Goal: Task Accomplishment & Management: Manage account settings

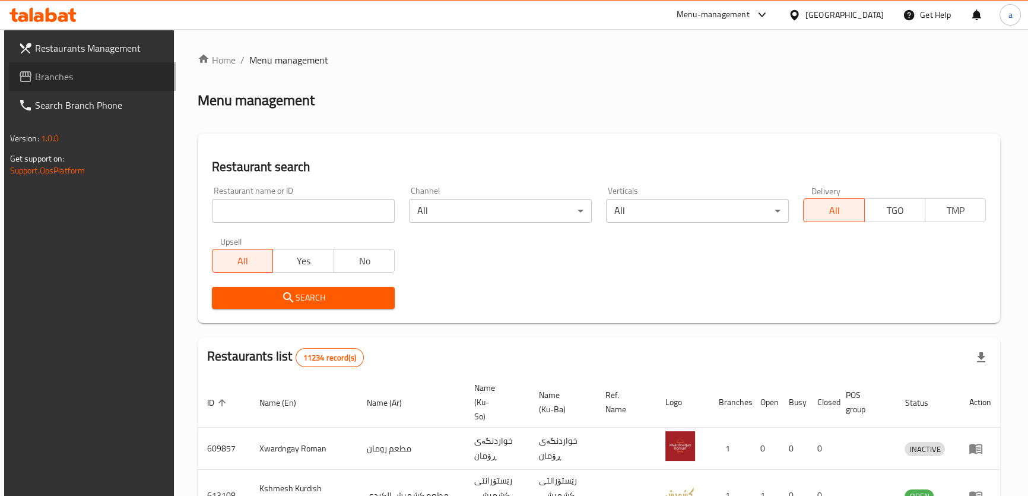
click at [112, 81] on span "Branches" at bounding box center [100, 76] width 131 height 14
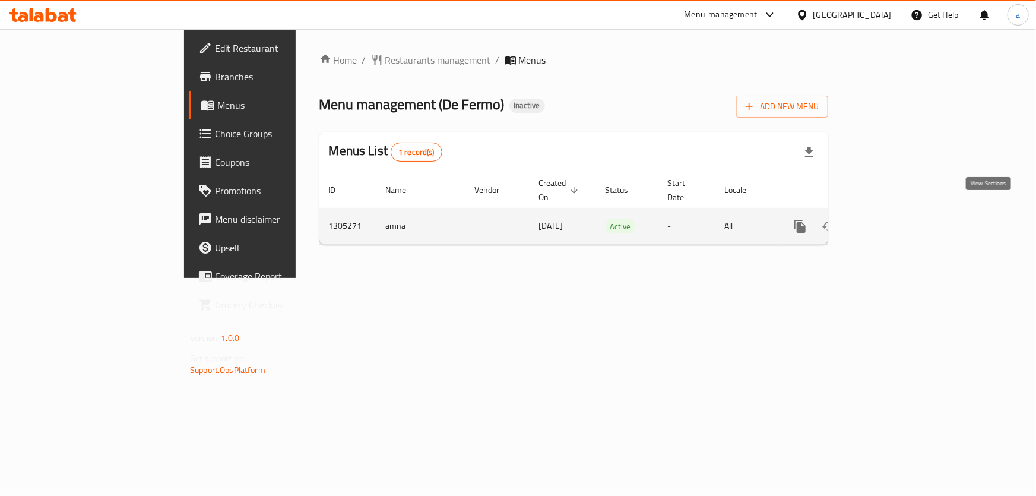
click at [893, 219] on icon "enhanced table" at bounding box center [886, 226] width 14 height 14
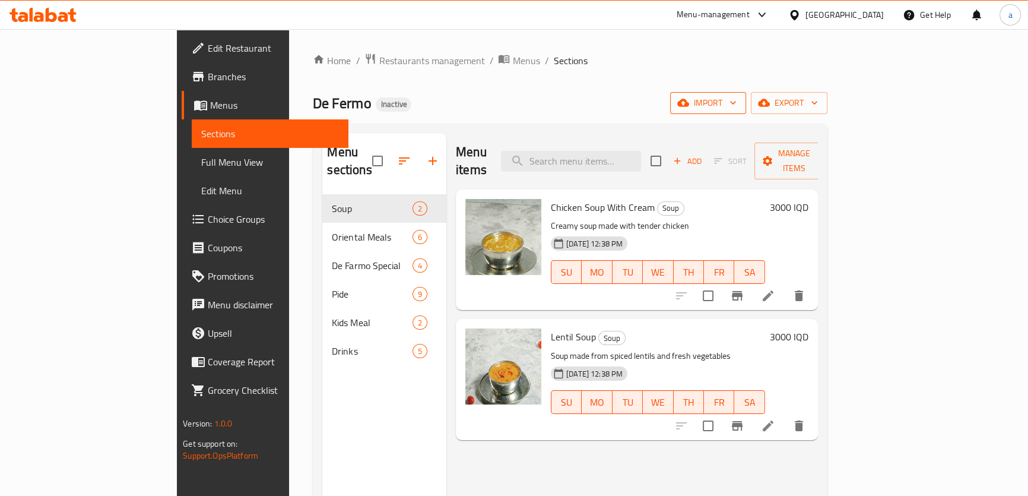
click at [737, 100] on span "import" at bounding box center [708, 103] width 57 height 15
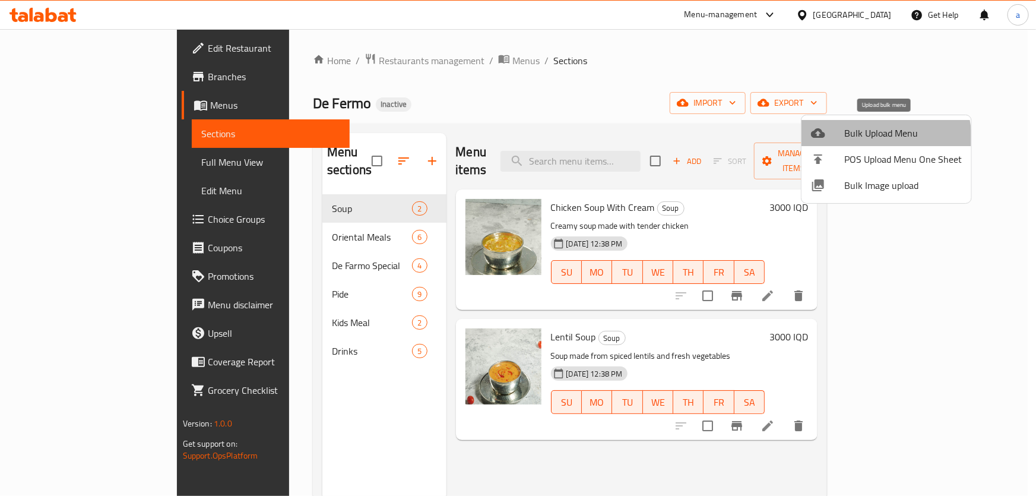
click at [867, 140] on span "Bulk Upload Menu" at bounding box center [903, 133] width 118 height 14
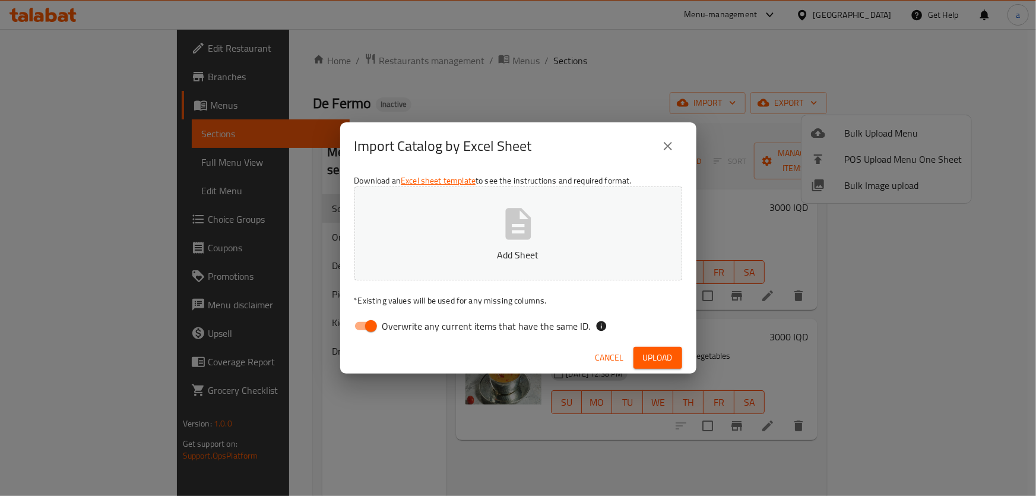
click at [363, 327] on input "Overwrite any current items that have the same ID." at bounding box center [371, 326] width 68 height 23
checkbox input "false"
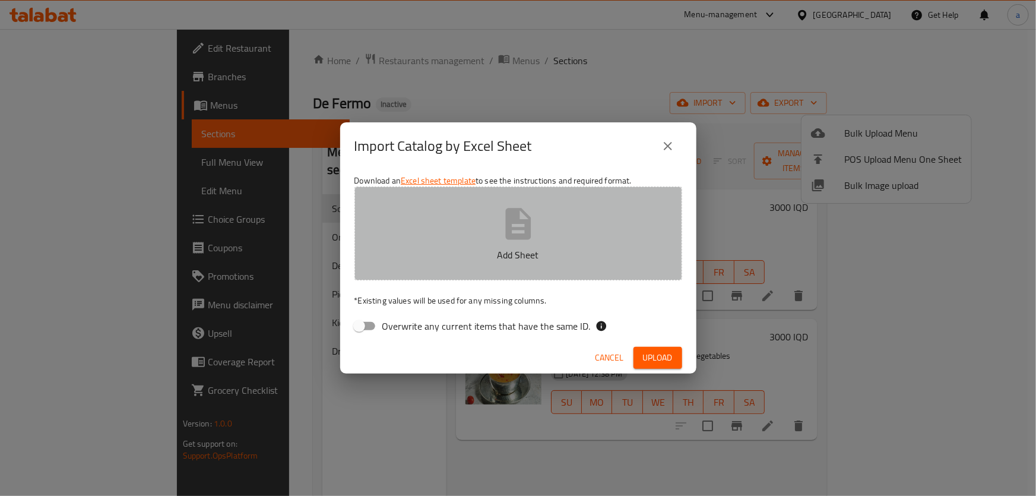
click at [528, 245] on button "Add Sheet" at bounding box center [518, 233] width 328 height 94
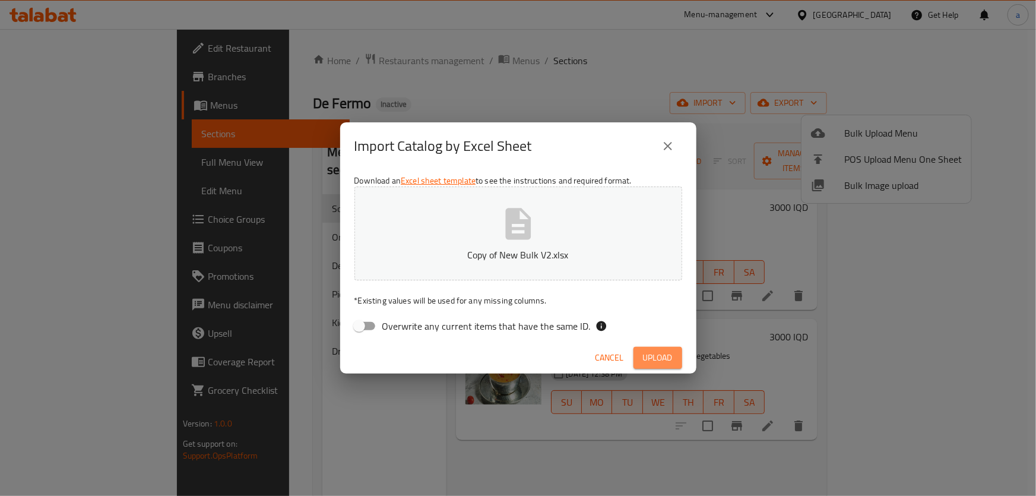
click at [648, 356] on span "Upload" at bounding box center [658, 357] width 30 height 15
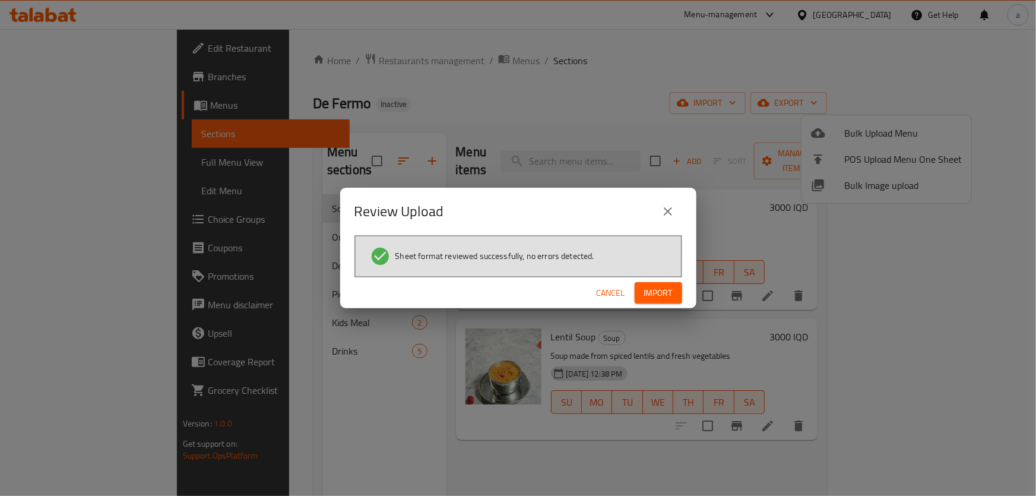
click at [645, 294] on span "Import" at bounding box center [658, 293] width 29 height 15
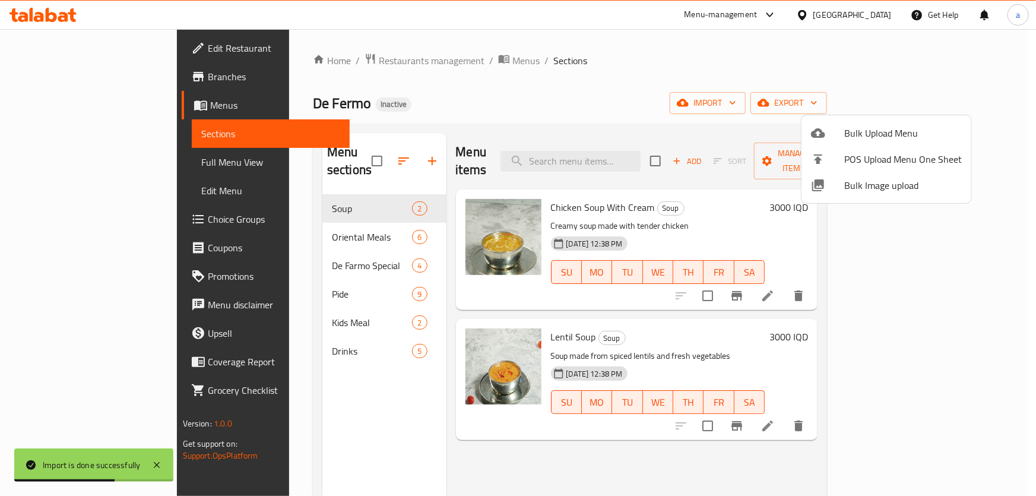
click at [249, 227] on div at bounding box center [518, 248] width 1036 height 496
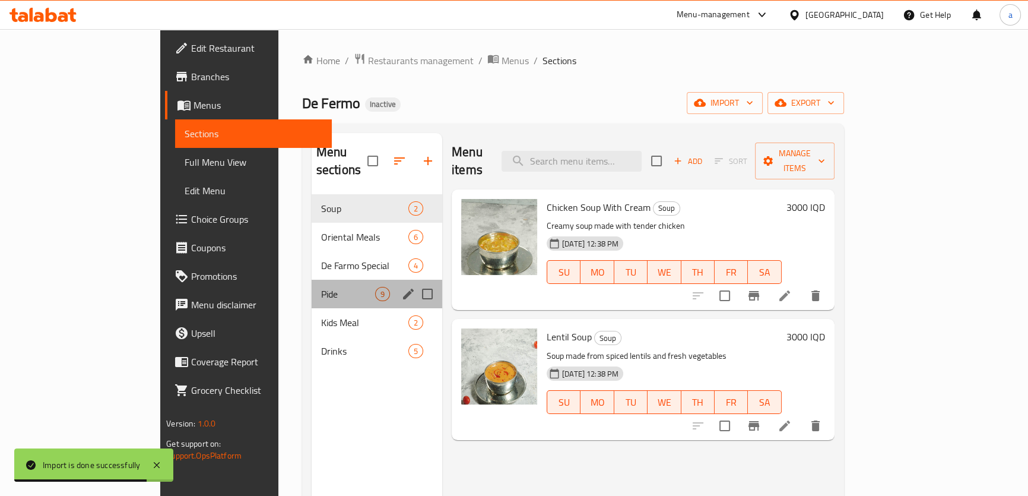
click at [312, 280] on div "Pide 9" at bounding box center [377, 294] width 131 height 29
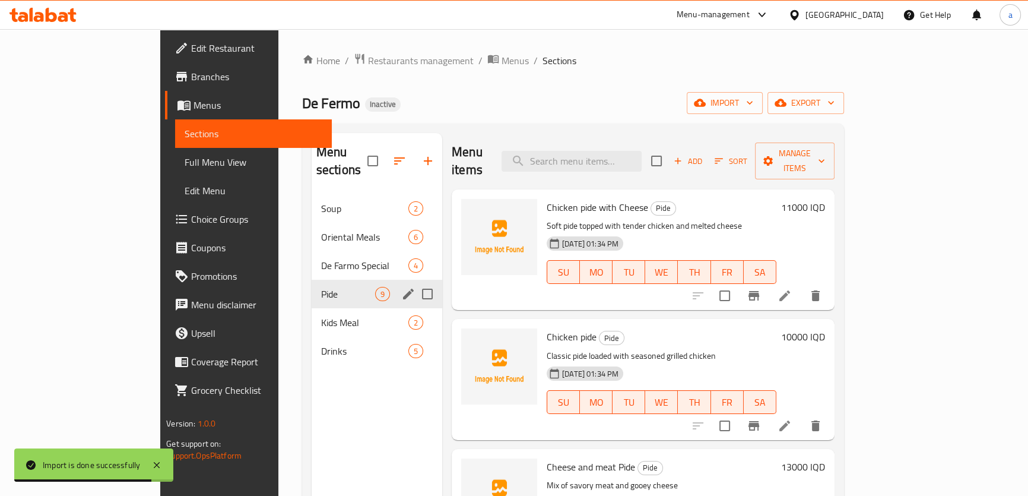
click at [312, 284] on div "Pide 9" at bounding box center [377, 294] width 131 height 29
click at [312, 318] on div "Soup 2 Oriental Meals 6 De Farmo Special 4 Pide 9 Kids Meal 2 Drinks 5" at bounding box center [377, 279] width 131 height 171
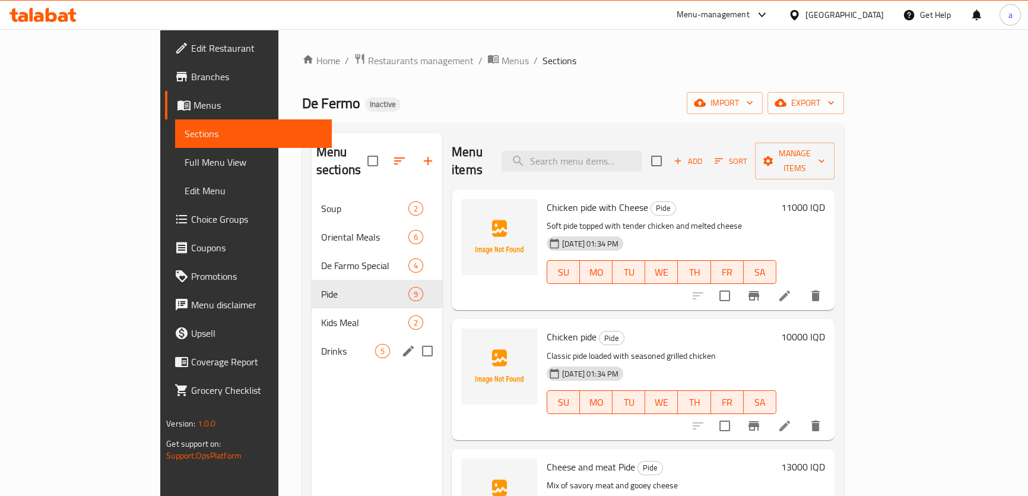
click at [312, 343] on div "Drinks 5" at bounding box center [377, 351] width 131 height 29
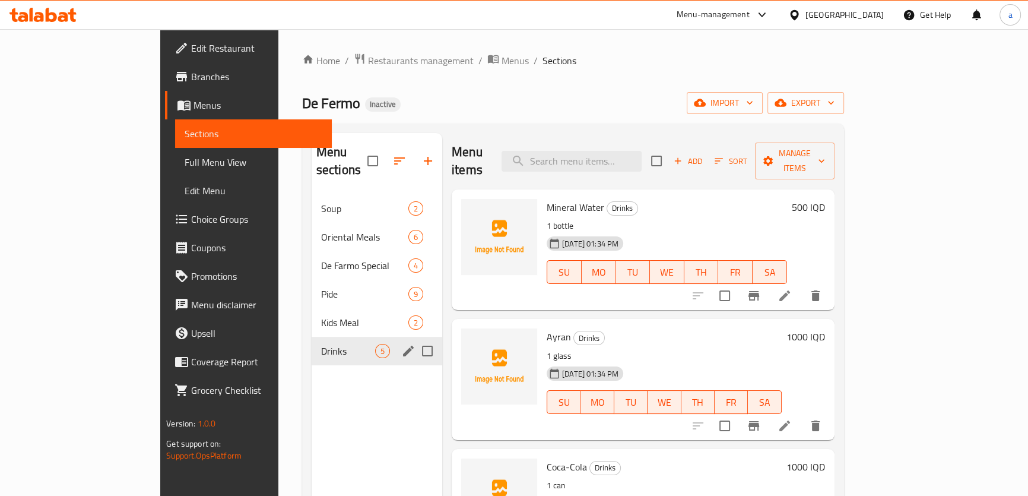
click at [312, 337] on div "Drinks 5" at bounding box center [377, 351] width 131 height 29
click at [321, 315] on span "Kids Meal" at bounding box center [348, 322] width 54 height 14
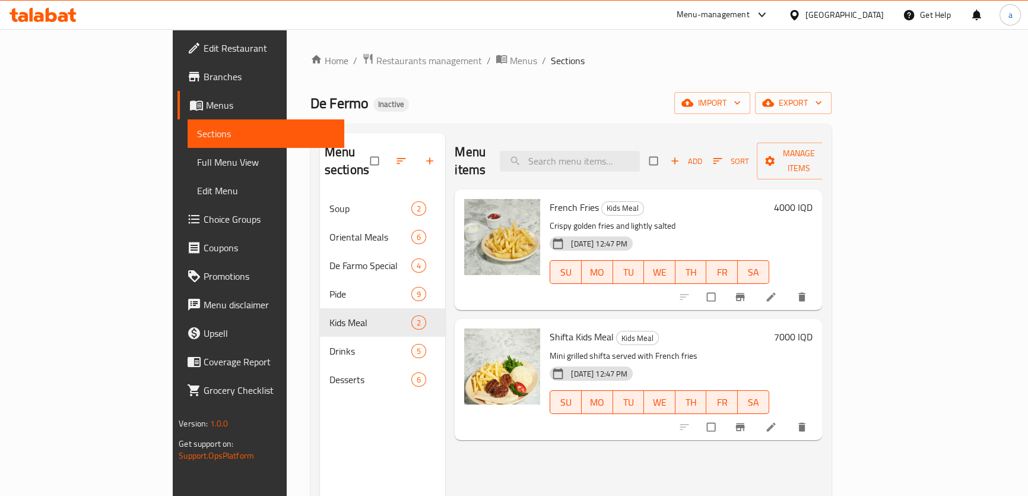
click at [320, 380] on nav "Soup 2 Oriental Meals 6 De Farmo Special 4 Pide 9 Kids Meal 2 Drinks 5 Desserts…" at bounding box center [383, 293] width 126 height 209
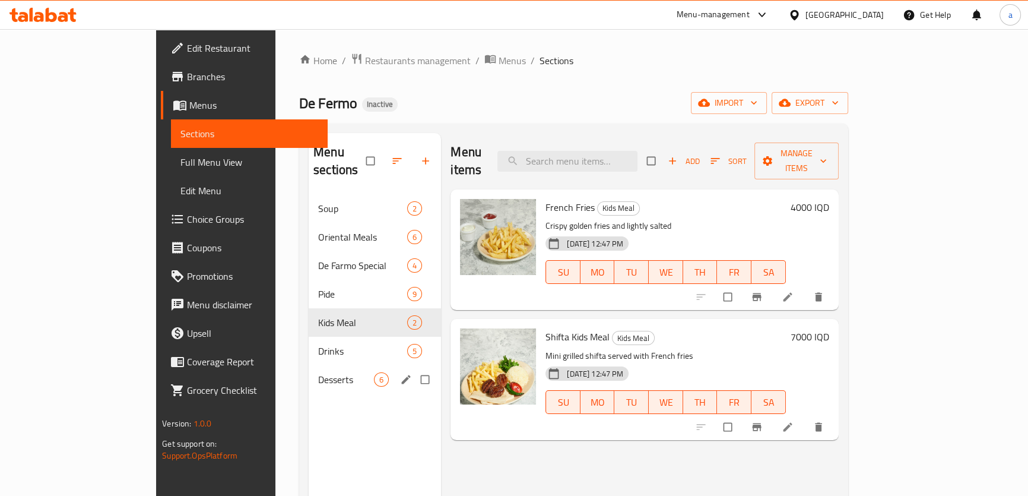
click at [318, 372] on span "Desserts" at bounding box center [346, 379] width 56 height 14
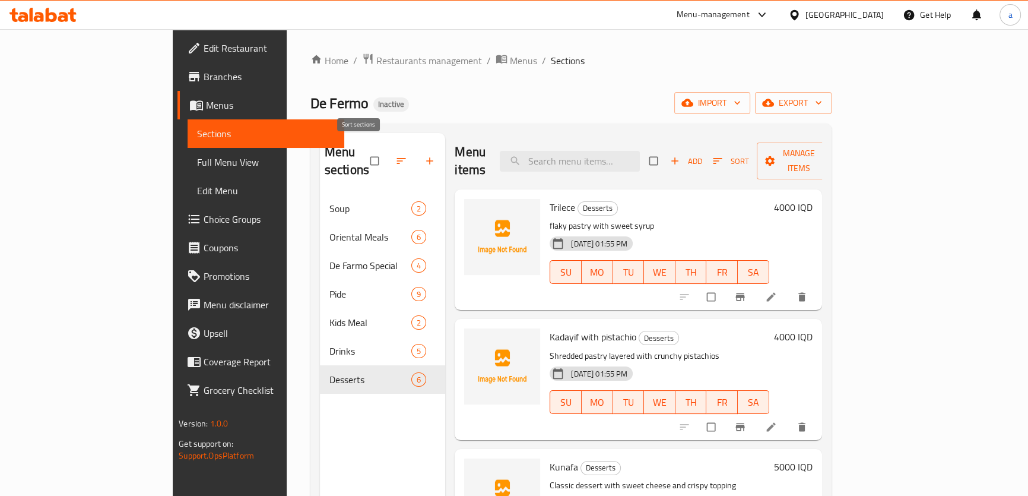
click at [395, 155] on icon "button" at bounding box center [401, 161] width 12 height 12
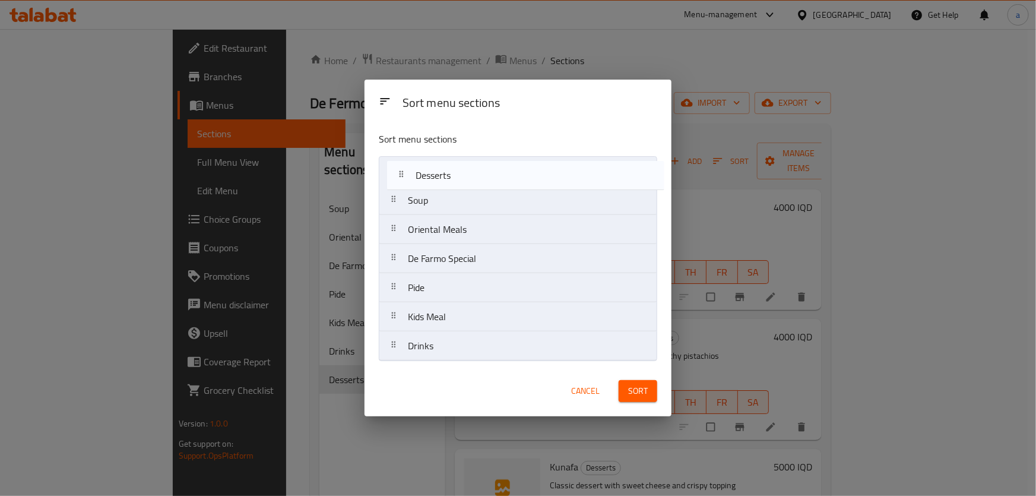
drag, startPoint x: 419, startPoint y: 348, endPoint x: 425, endPoint y: 136, distance: 212.1
click at [432, 131] on div "Sort menu sections Soup Oriental Meals De Farmo Special Pide Kids Meal Drinks D…" at bounding box center [518, 243] width 307 height 243
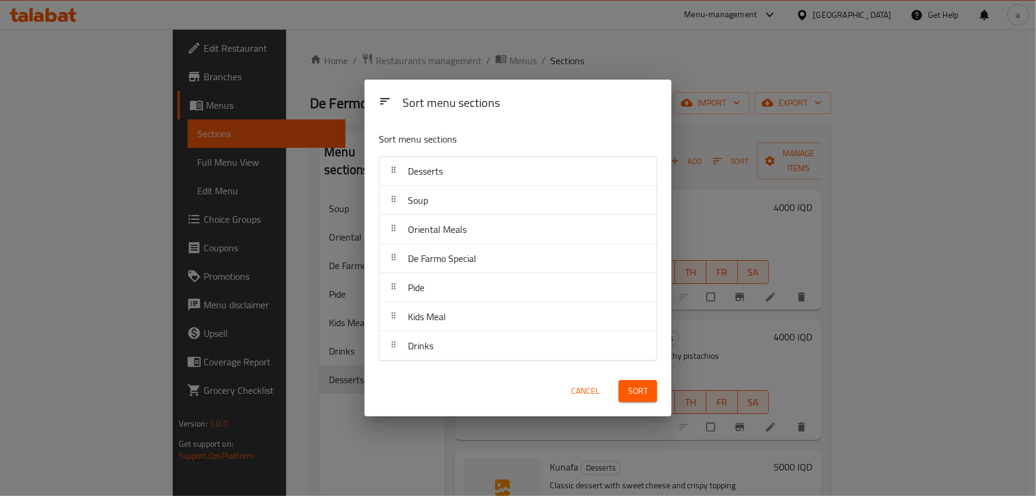
click at [634, 397] on span "Sort" at bounding box center [638, 391] width 20 height 15
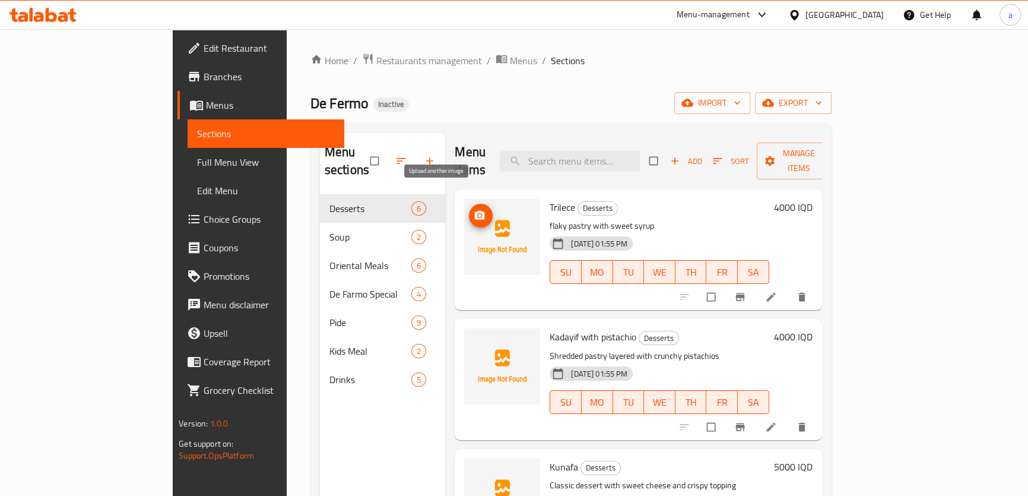
click at [474, 210] on icon "upload picture" at bounding box center [480, 216] width 12 height 12
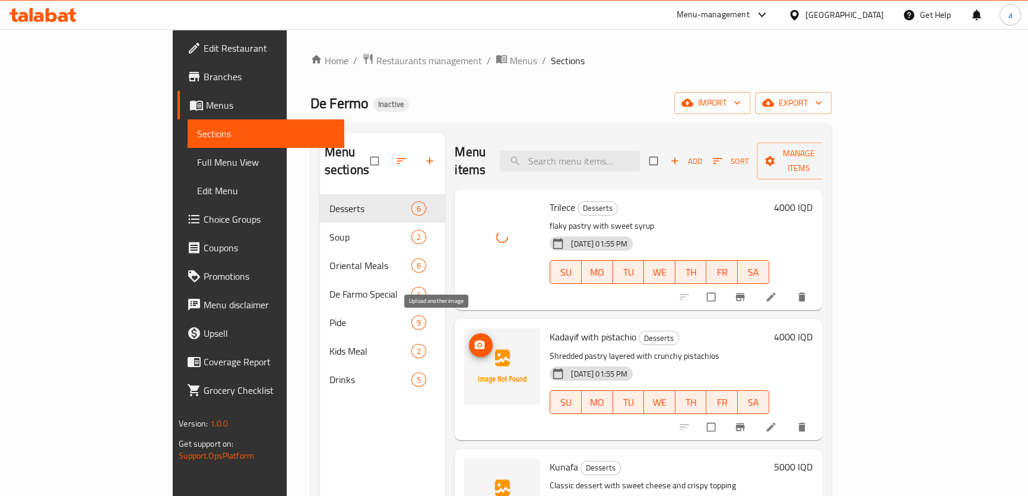
click at [474, 339] on icon "upload picture" at bounding box center [480, 345] width 12 height 12
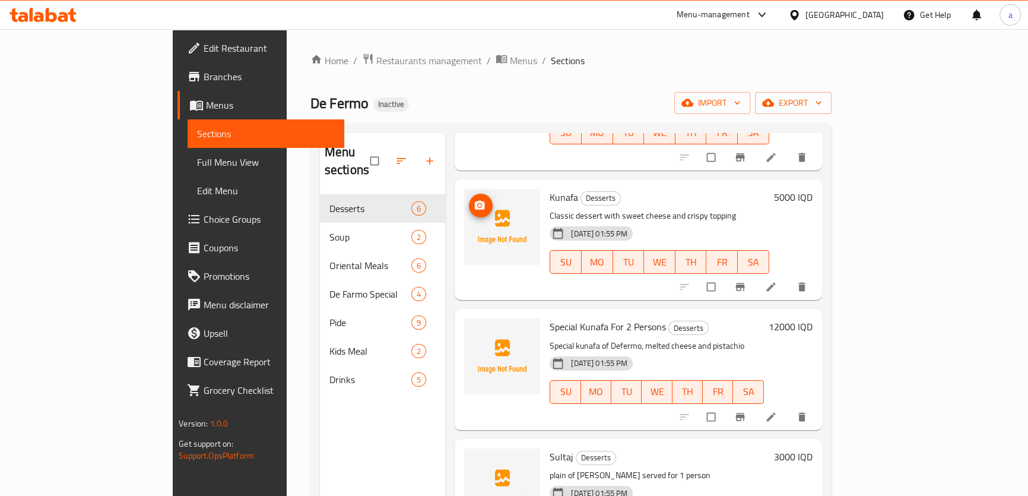
scroll to position [179, 0]
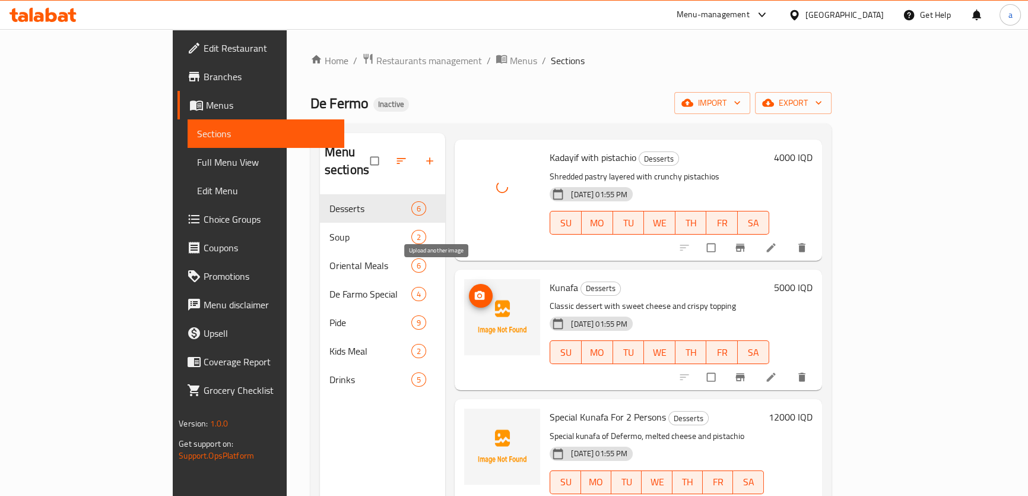
click at [469, 290] on span "upload picture" at bounding box center [481, 296] width 24 height 12
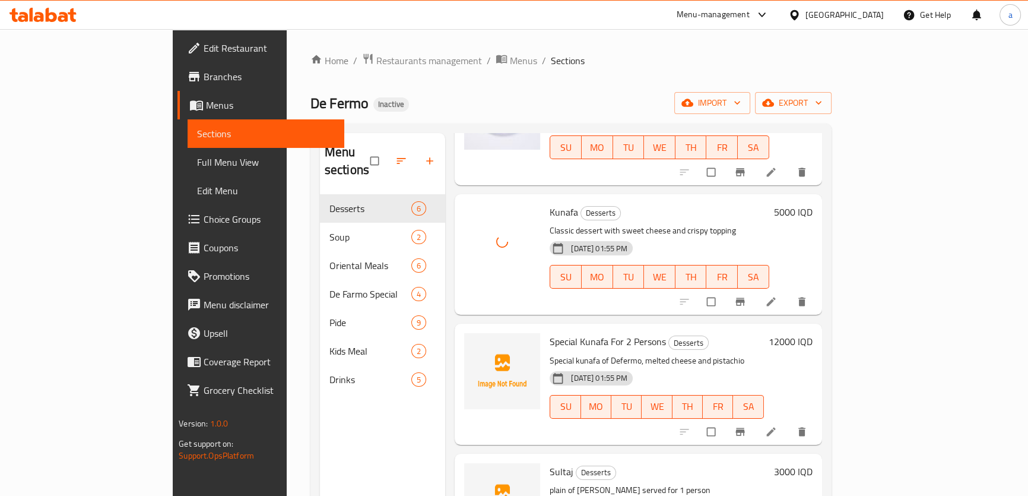
scroll to position [270, 0]
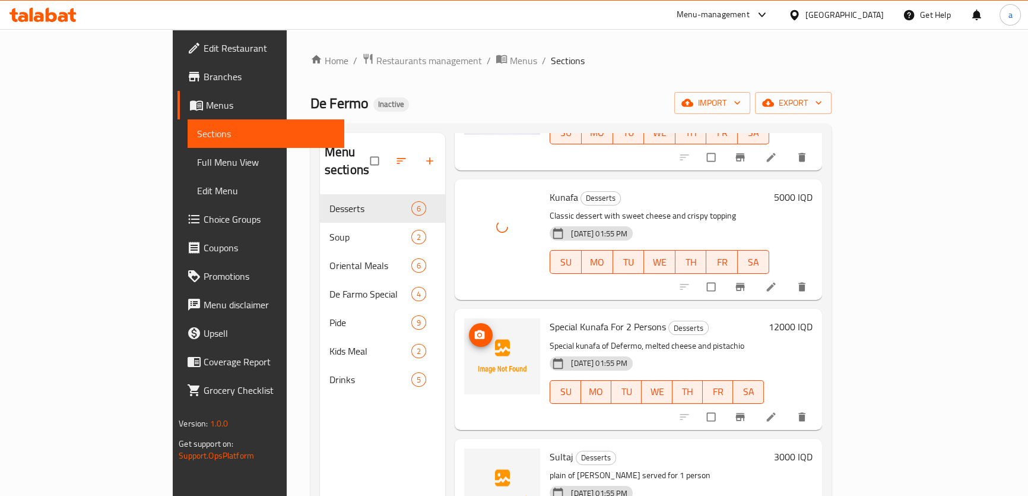
click at [469, 329] on span "upload picture" at bounding box center [481, 335] width 24 height 12
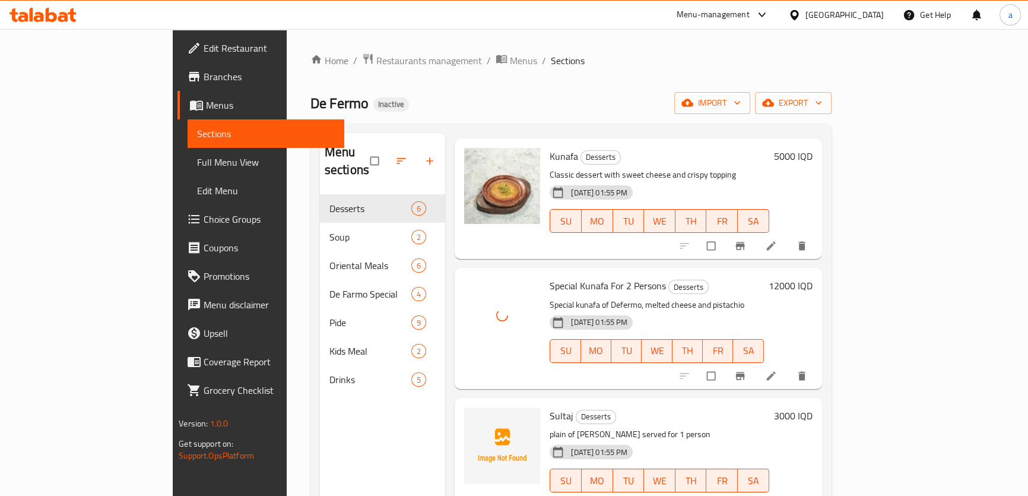
scroll to position [311, 0]
click at [469, 417] on span "upload picture" at bounding box center [481, 423] width 24 height 12
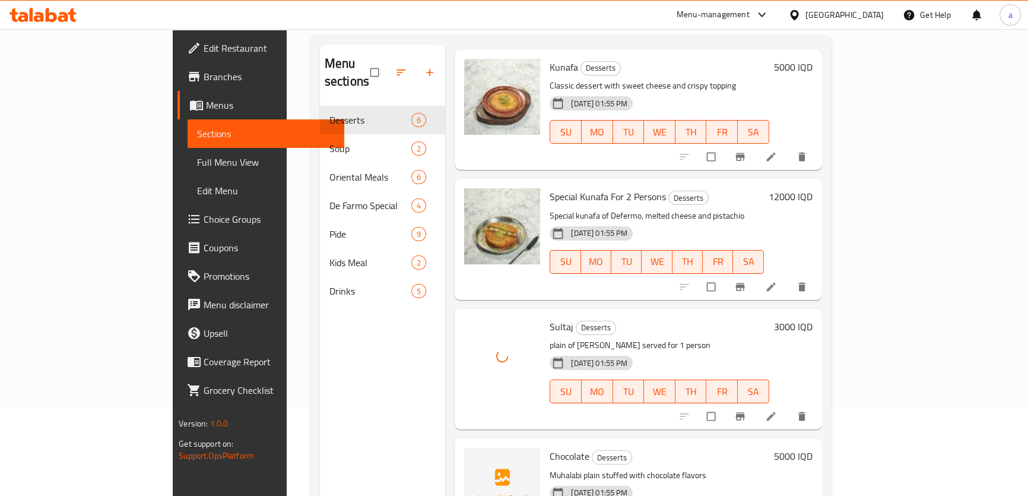
scroll to position [166, 0]
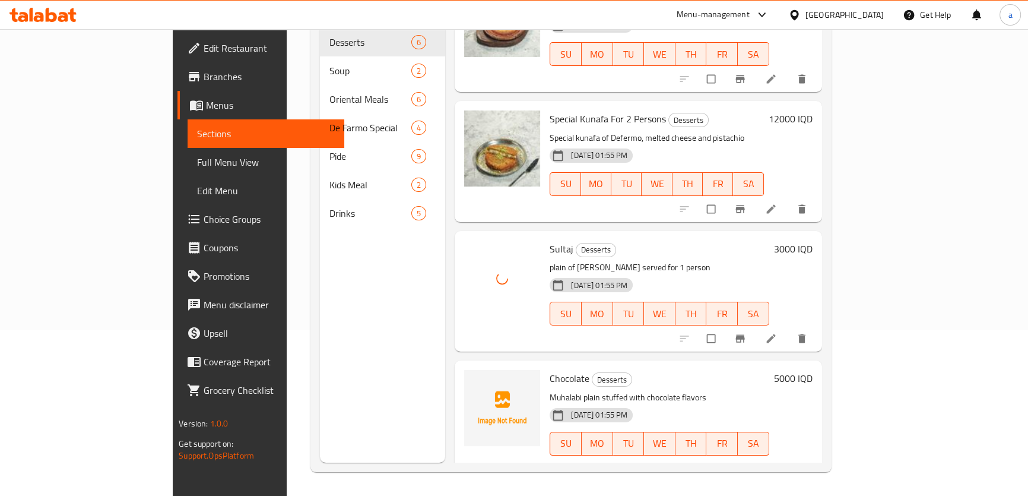
click at [789, 329] on li at bounding box center [772, 338] width 33 height 19
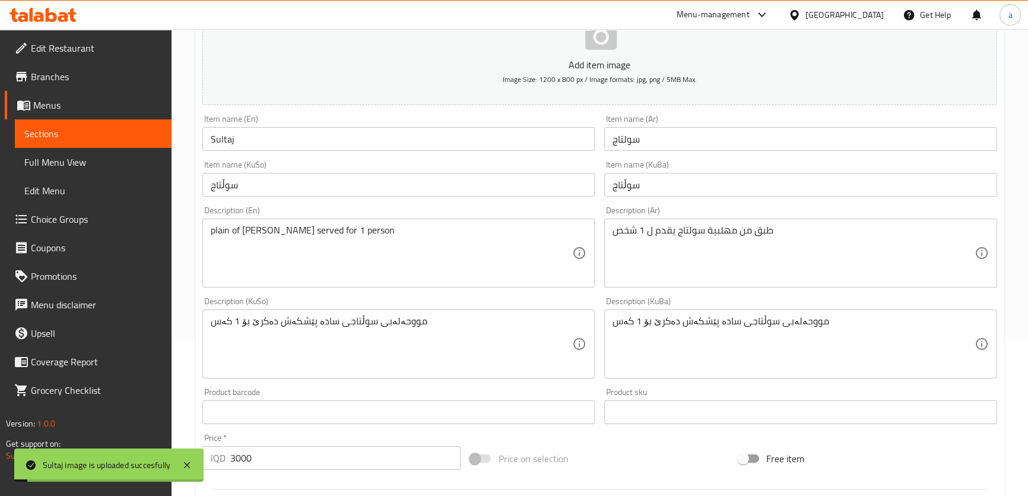
scroll to position [179, 0]
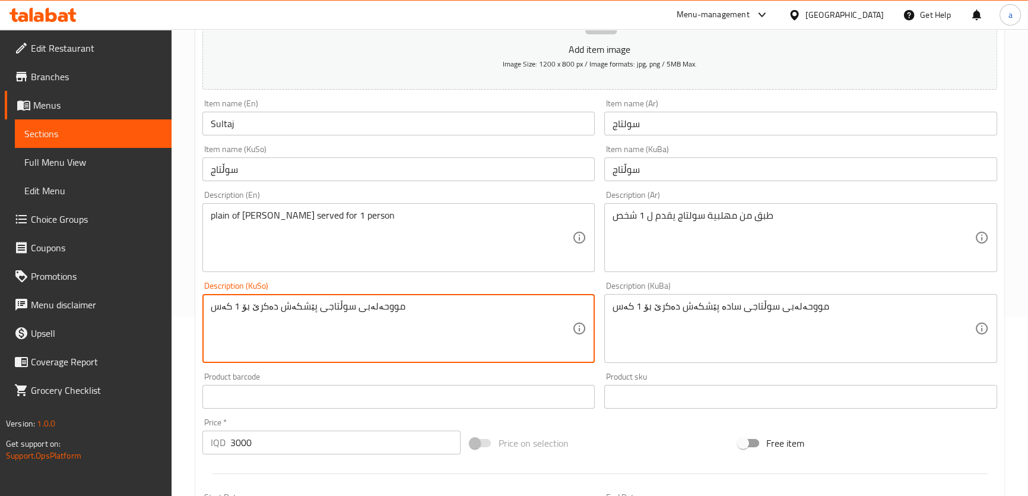
click at [410, 300] on textarea "مووحەلەبی سوڵتاجی پێشکەش دەکرێ بۆ 1 کەس" at bounding box center [392, 328] width 362 height 56
drag, startPoint x: 477, startPoint y: 307, endPoint x: 589, endPoint y: 292, distance: 112.7
click at [589, 292] on div "Description (KuSo) قاپی مووحەلەبی سوڵتاجی پێشکەش دەکرێ بۆ 1 کەس Description (Ku…" at bounding box center [398, 321] width 393 height 81
type textarea "قاپی مووحەلەبی سوڵتاجی پێشکەش دەکرێ بۆ 1 کەس"
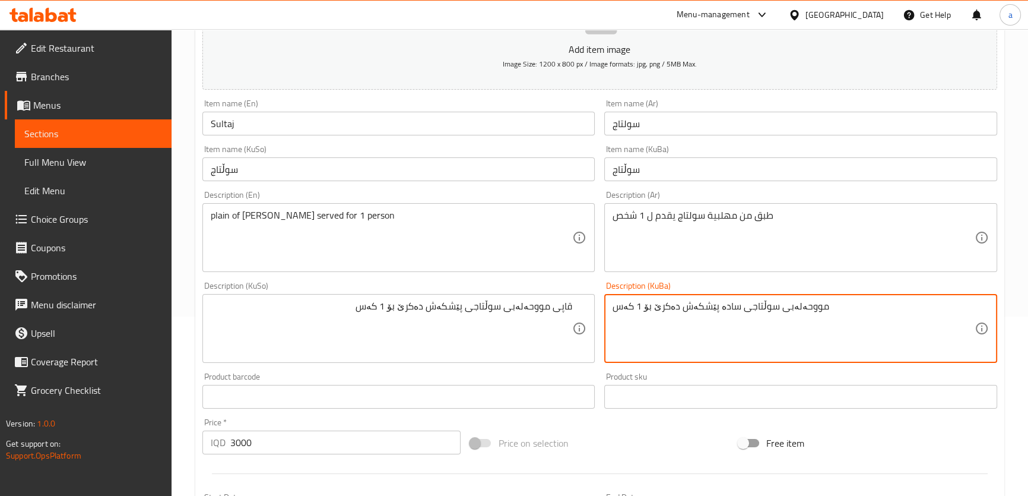
drag, startPoint x: 713, startPoint y: 318, endPoint x: 609, endPoint y: 324, distance: 104.1
paste textarea "اپی مووحەلەبی سوڵتاجی"
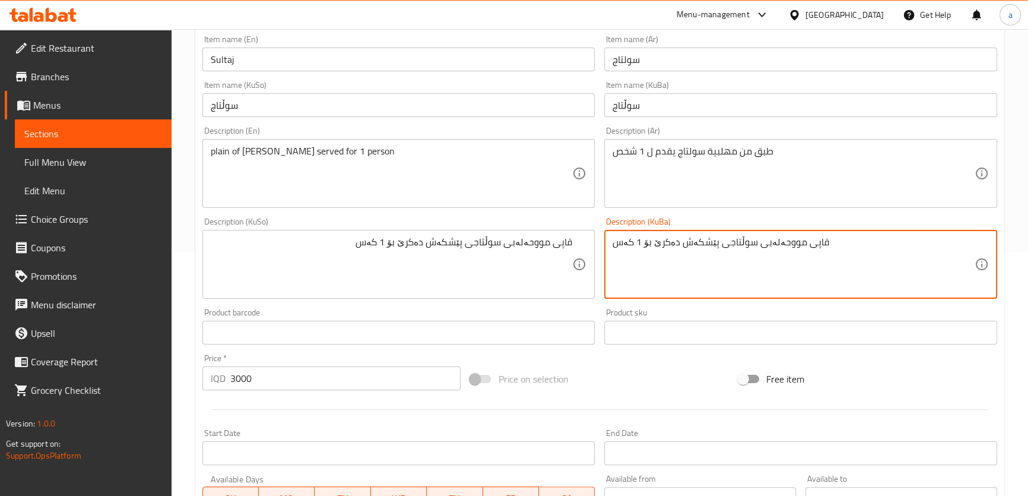
scroll to position [270, 0]
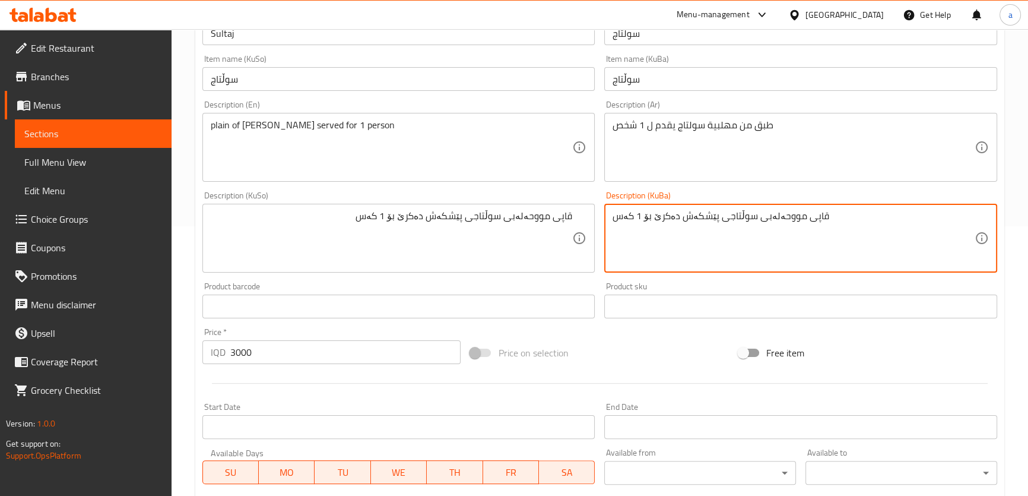
type textarea "قاپی مووحەلەبی سوڵتاجی پێشکەش دەکرێ بۆ 1 کەس"
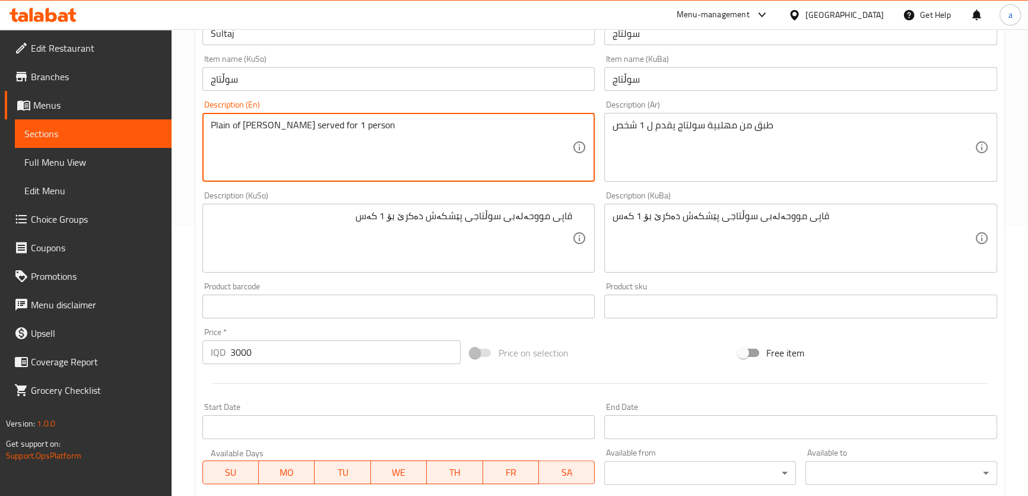
click at [381, 159] on textarea "Plain of [PERSON_NAME] served for 1 person" at bounding box center [392, 147] width 362 height 56
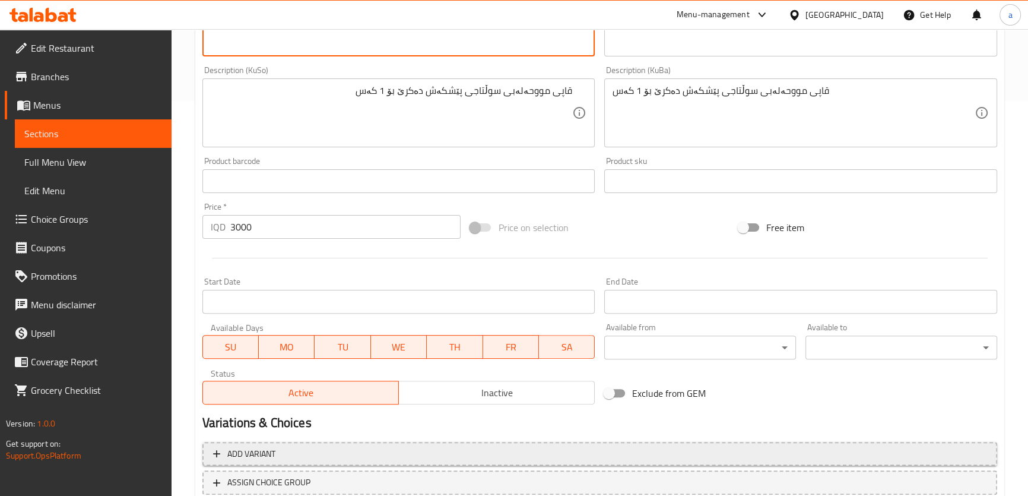
scroll to position [479, 0]
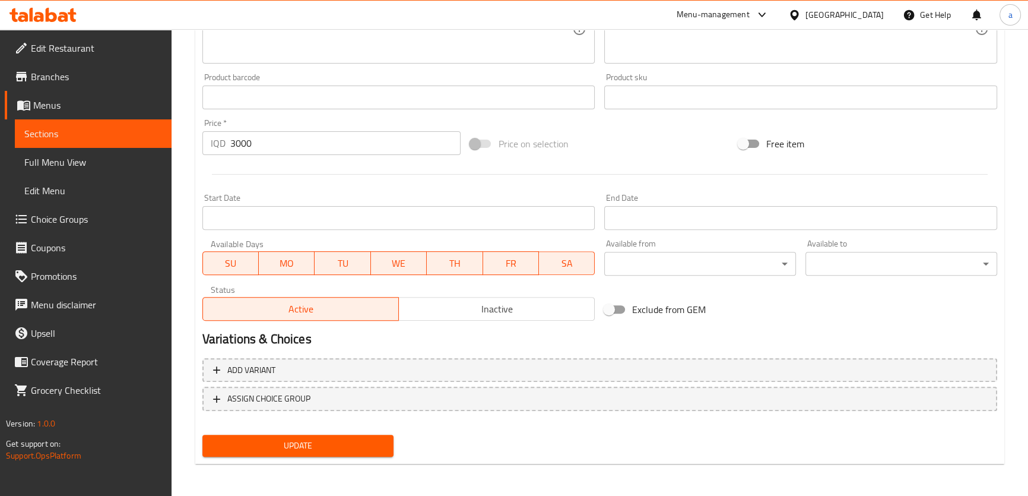
type textarea "Plain of [PERSON_NAME] served for 1 person"
click at [356, 442] on span "Update" at bounding box center [298, 445] width 173 height 15
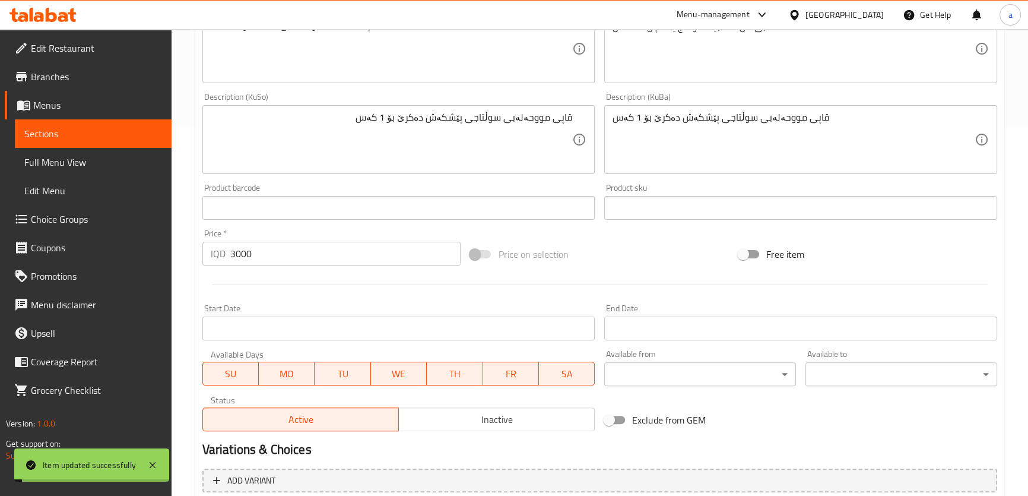
scroll to position [208, 0]
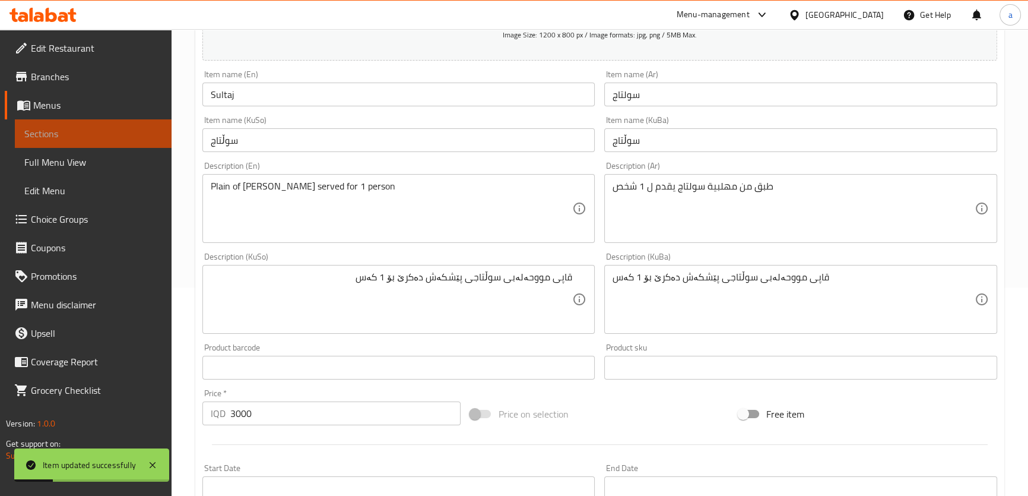
click at [147, 137] on span "Sections" at bounding box center [93, 133] width 138 height 14
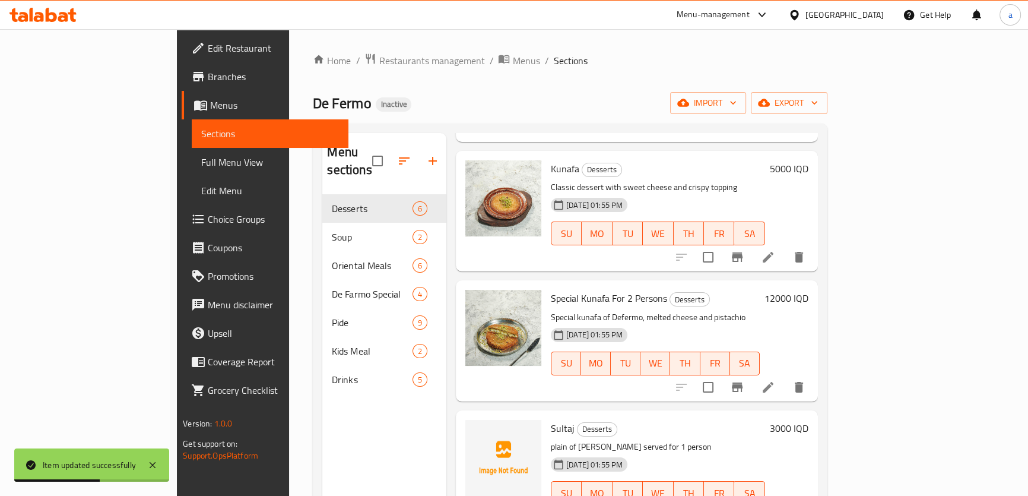
scroll to position [311, 0]
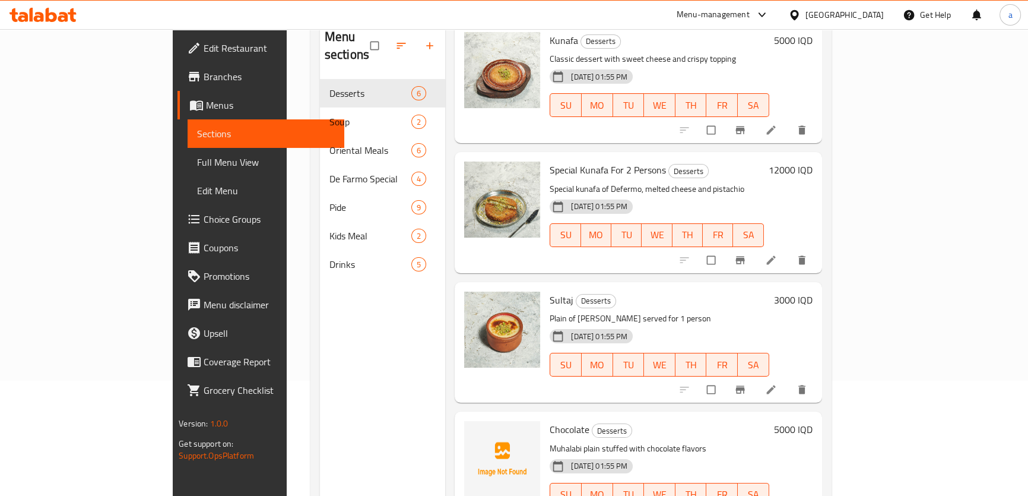
scroll to position [166, 0]
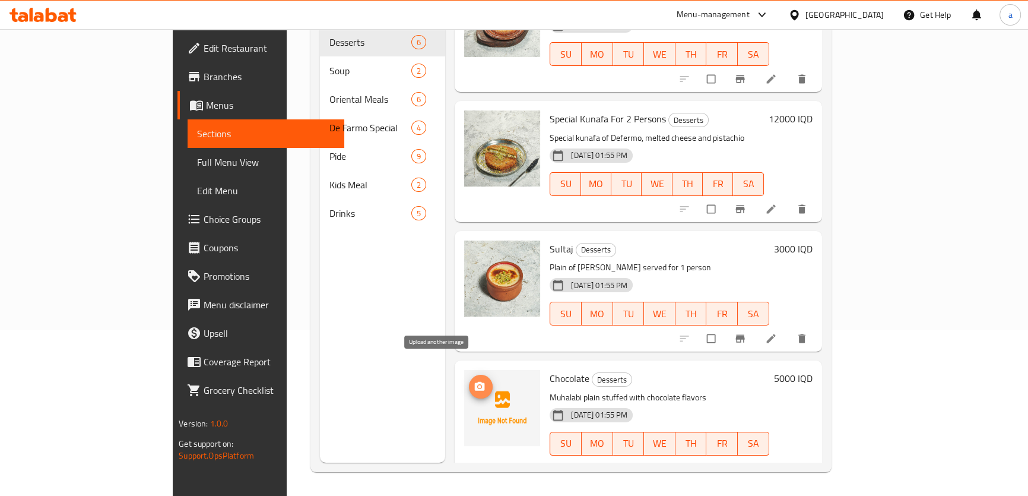
click at [479, 385] on circle "upload picture" at bounding box center [480, 386] width 3 height 3
click at [469, 381] on span "upload picture" at bounding box center [481, 387] width 24 height 12
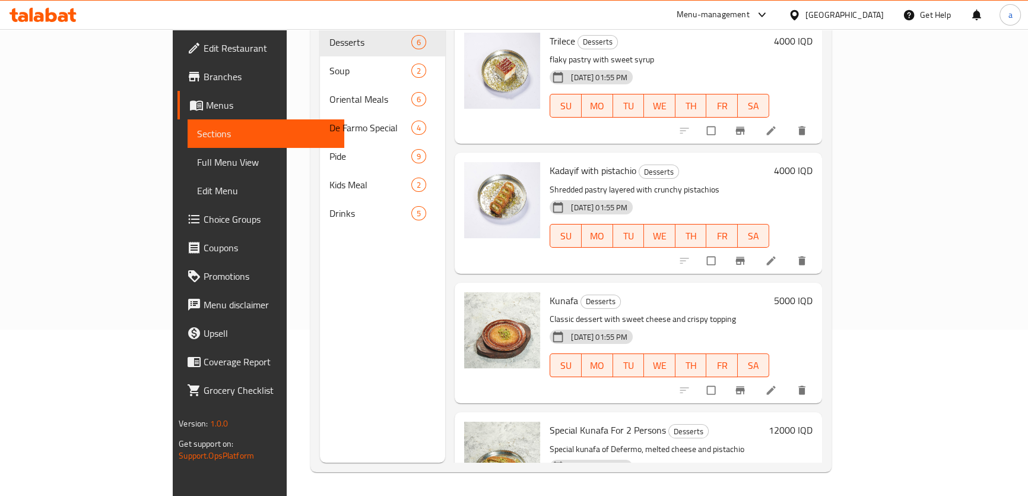
scroll to position [0, 0]
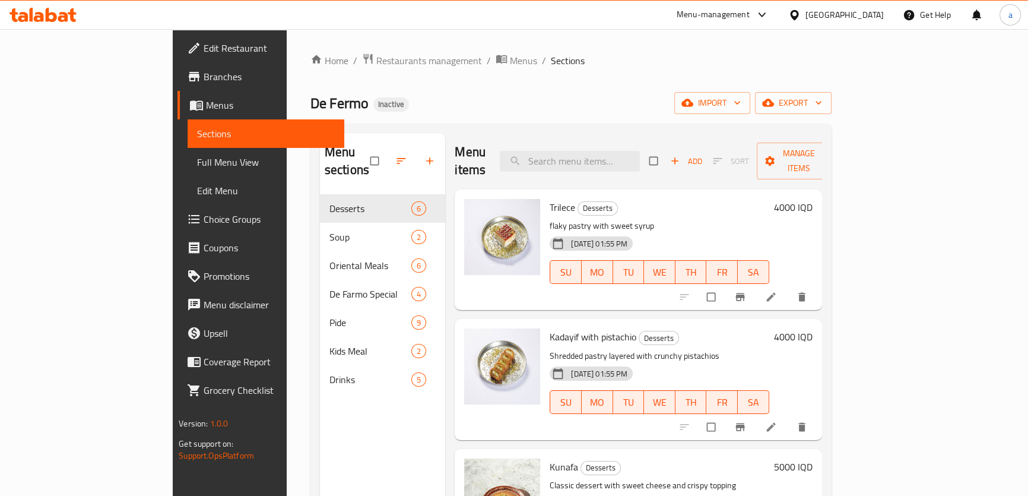
click at [178, 55] on link "Edit Restaurant" at bounding box center [261, 48] width 167 height 29
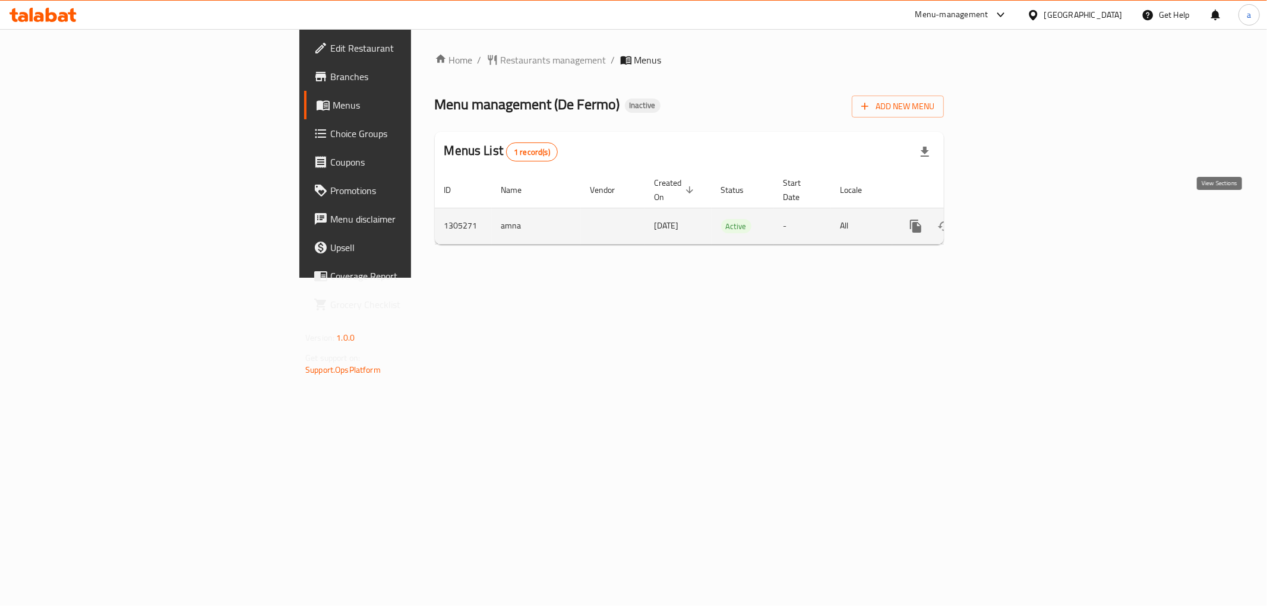
click at [1008, 219] on icon "enhanced table" at bounding box center [1001, 226] width 14 height 14
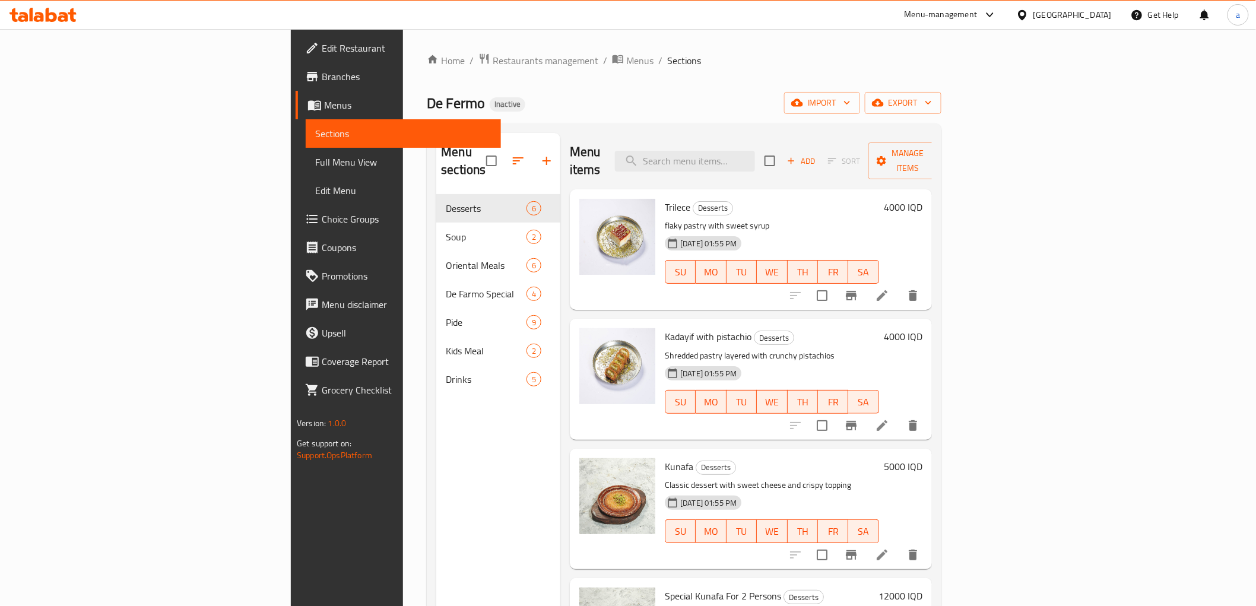
click at [315, 162] on span "Full Menu View" at bounding box center [403, 162] width 176 height 14
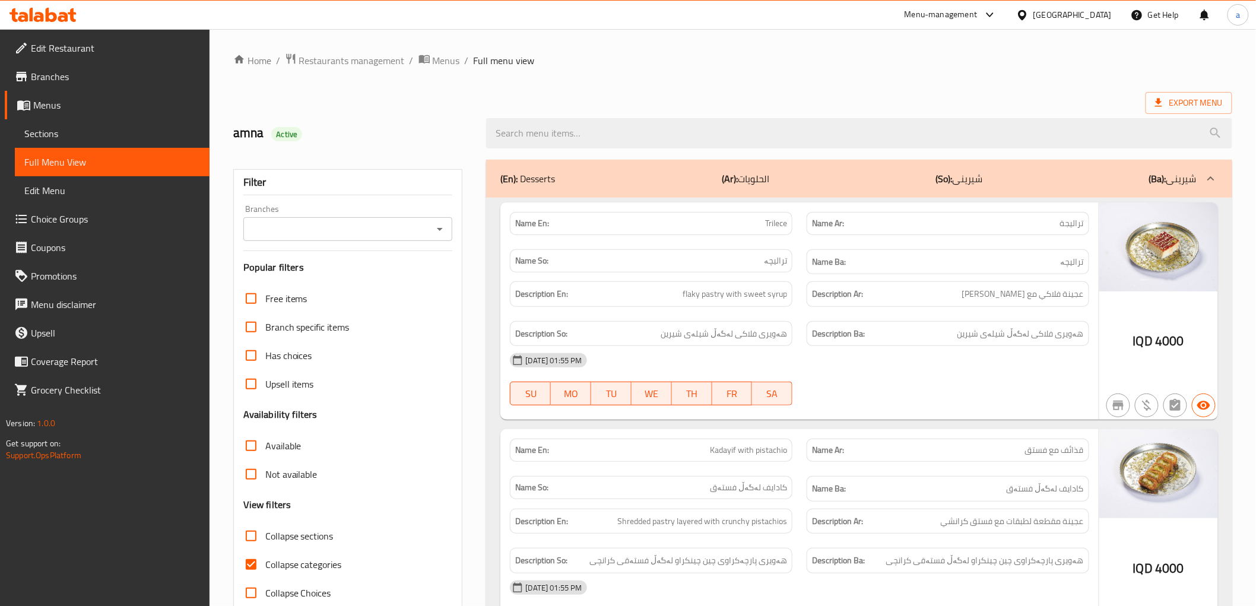
click at [444, 233] on icon "Open" at bounding box center [440, 229] width 14 height 14
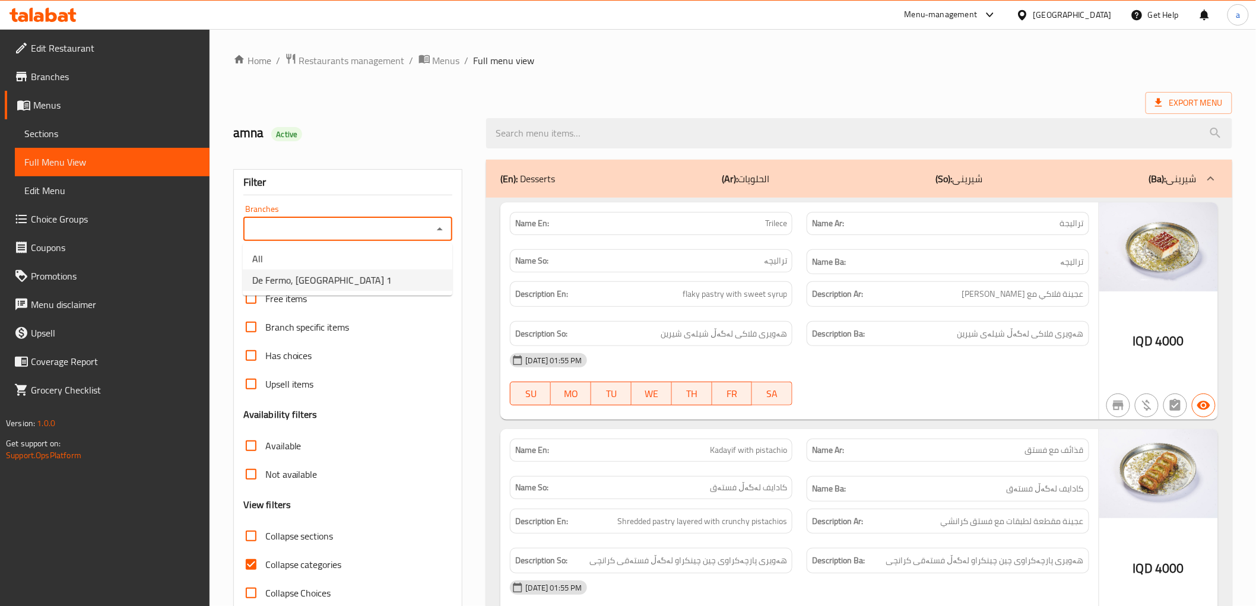
click at [372, 276] on li "De Fermo, [GEOGRAPHIC_DATA] 1" at bounding box center [348, 280] width 210 height 21
type input "De Fermo, [GEOGRAPHIC_DATA] 1"
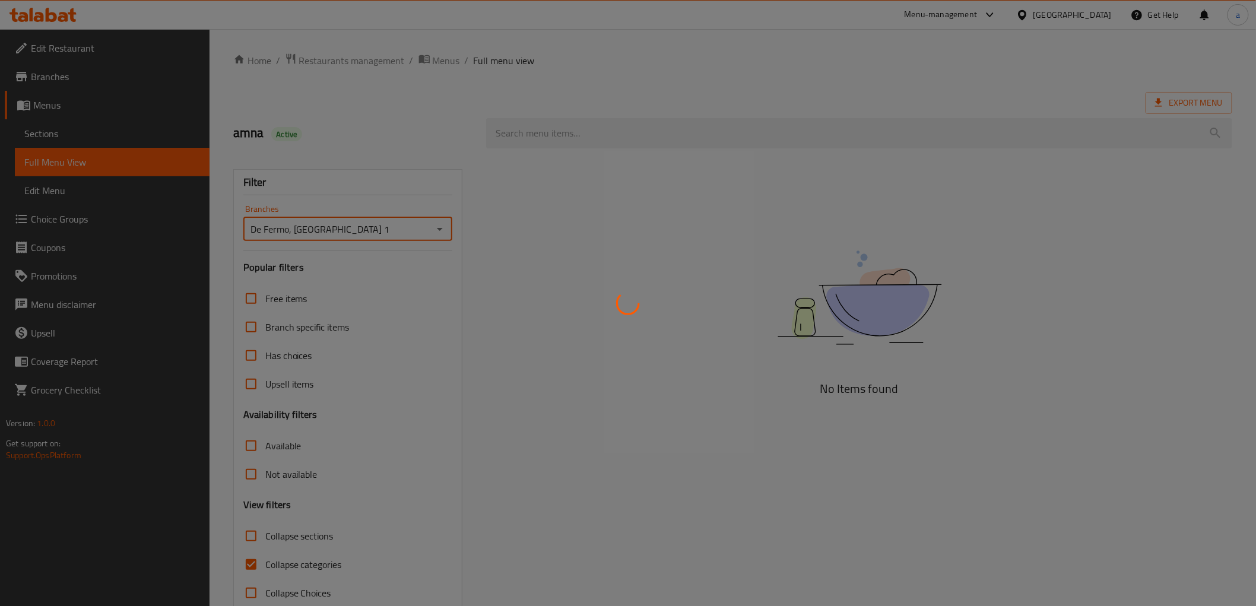
scroll to position [26, 0]
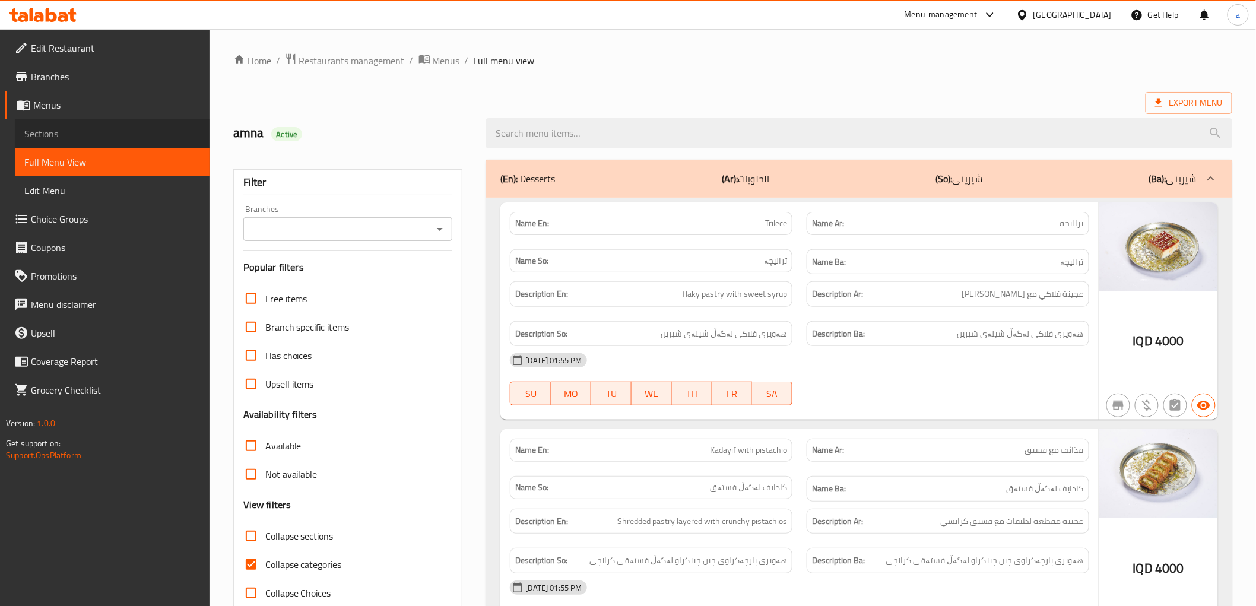
click at [110, 132] on span "Sections" at bounding box center [112, 133] width 176 height 14
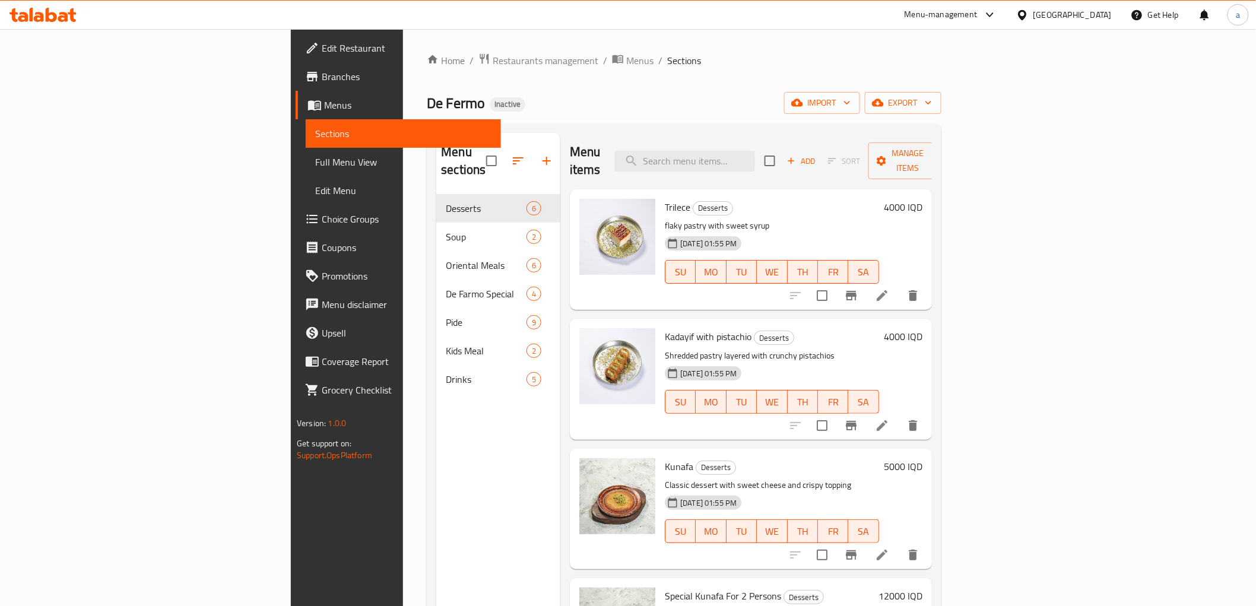
click at [511, 158] on icon "button" at bounding box center [518, 161] width 14 height 14
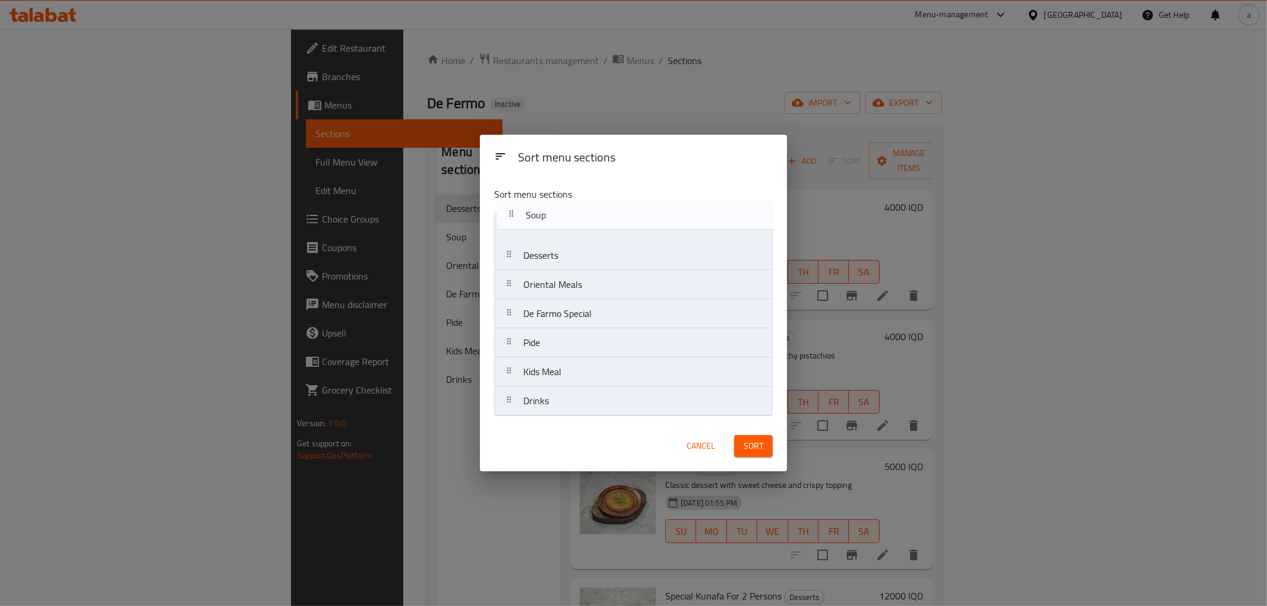
drag, startPoint x: 547, startPoint y: 254, endPoint x: 549, endPoint y: 210, distance: 44.0
click at [549, 210] on div "Sort menu sections Desserts Soup Oriental Meals De Farmo Special Pide Kids Meal…" at bounding box center [633, 299] width 307 height 243
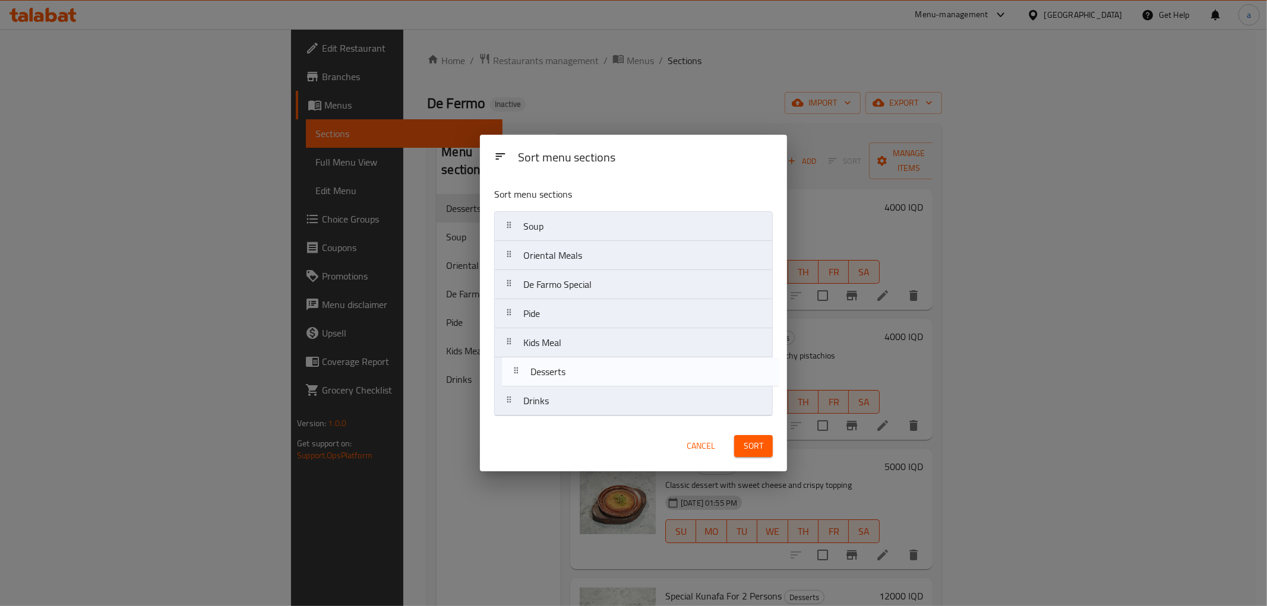
drag, startPoint x: 634, startPoint y: 255, endPoint x: 642, endPoint y: 378, distance: 122.6
click at [641, 378] on nav "Soup Desserts Oriental Meals De Farmo Special Pide Kids Meal Drinks" at bounding box center [633, 313] width 278 height 205
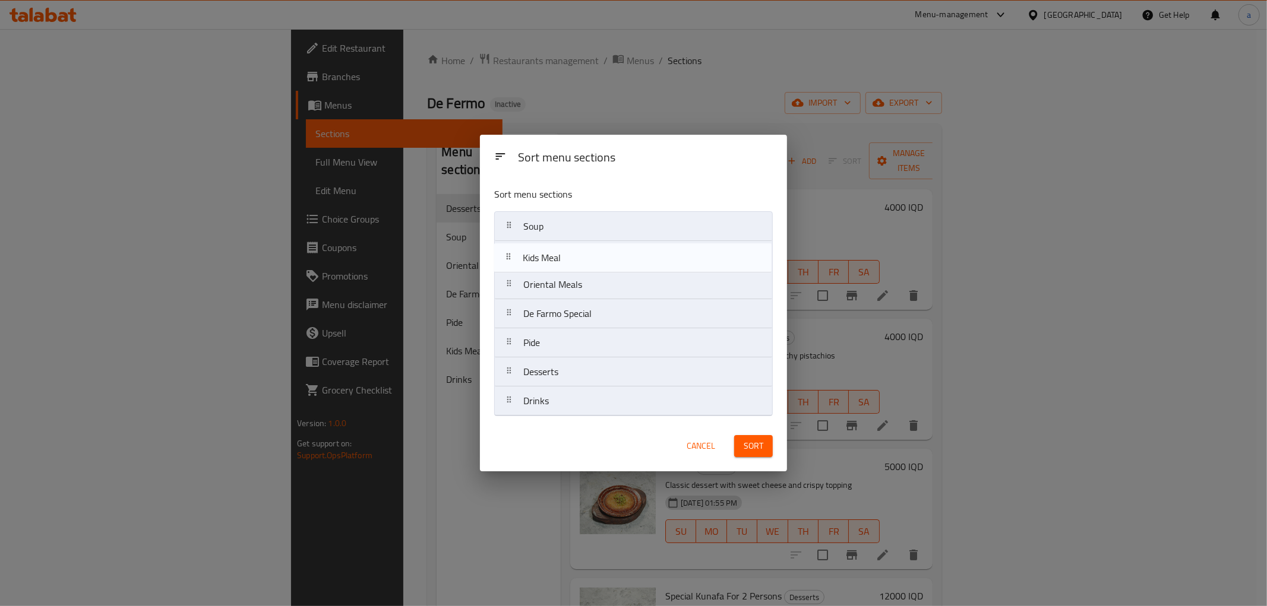
drag, startPoint x: 609, startPoint y: 338, endPoint x: 609, endPoint y: 248, distance: 90.8
click at [609, 248] on nav "Soup Oriental Meals De Farmo Special Pide Kids Meal Desserts Drinks" at bounding box center [633, 313] width 278 height 205
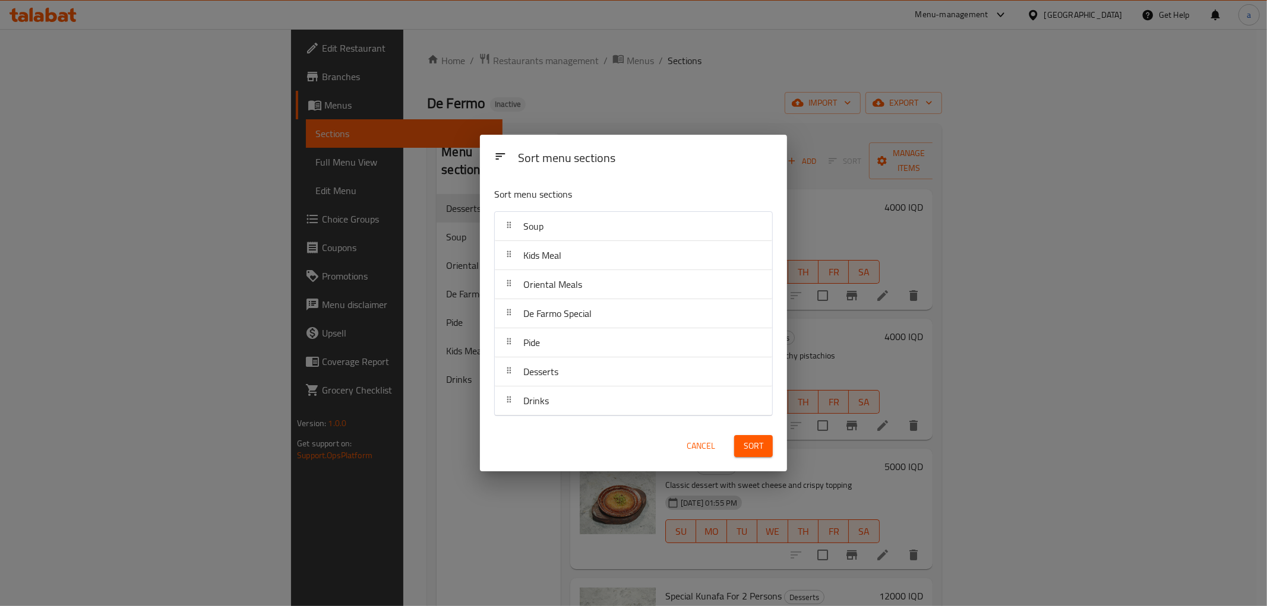
click at [759, 448] on span "Sort" at bounding box center [753, 446] width 20 height 15
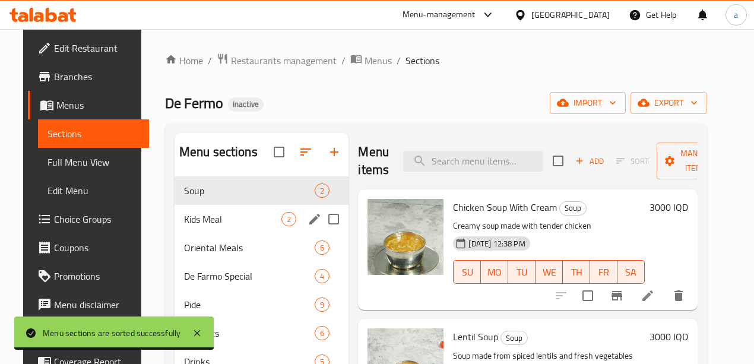
scroll to position [132, 0]
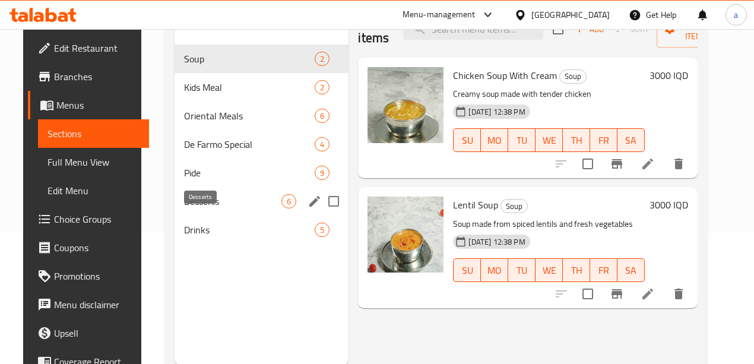
click at [213, 208] on span "Desserts" at bounding box center [233, 201] width 98 height 14
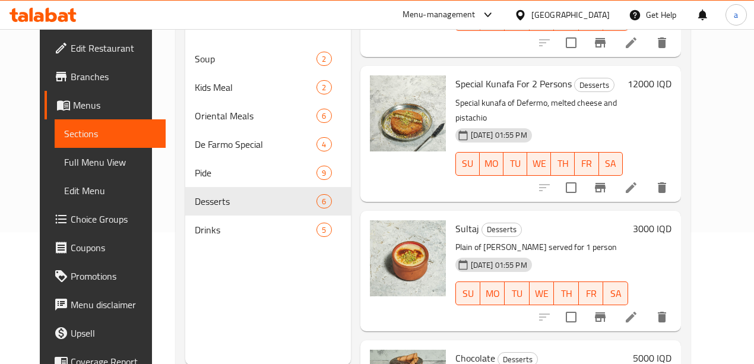
scroll to position [462, 0]
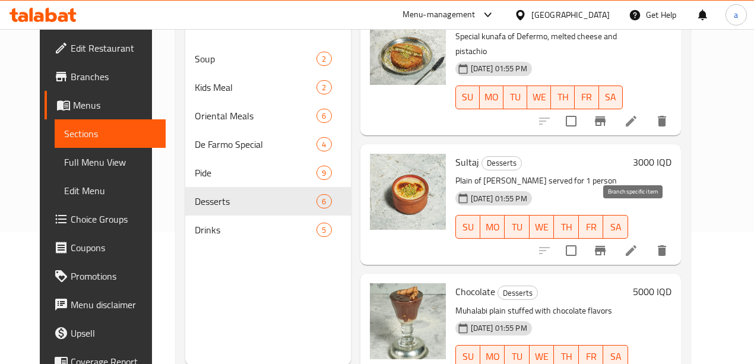
click at [638, 243] on icon at bounding box center [631, 250] width 14 height 14
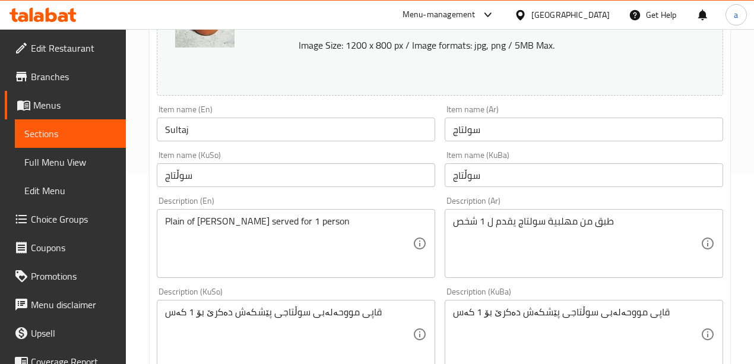
scroll to position [264, 0]
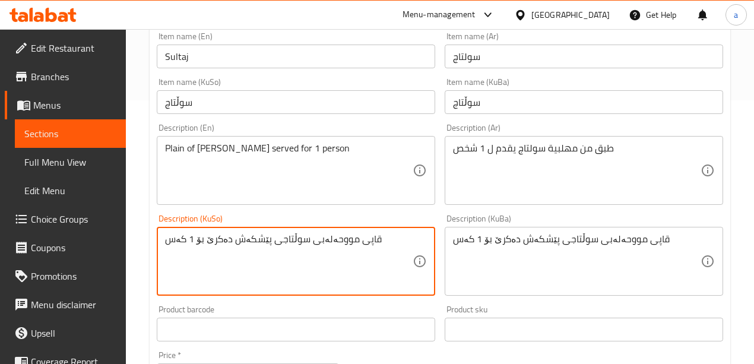
click at [262, 242] on textarea "قاپی مووحەلەبی سوڵتاجی پێشکەش دەکرێ بۆ 1 کەس" at bounding box center [289, 261] width 248 height 56
click at [264, 240] on textarea "قاپی مووحەلەبی سوڵتاجی پێشکەش دەکرێ بۆ 1 کەس" at bounding box center [289, 261] width 248 height 56
type textarea "قاپی مووحەلەبی سوڵتاج پێشکەش دەکرێ بۆ 1 کەس"
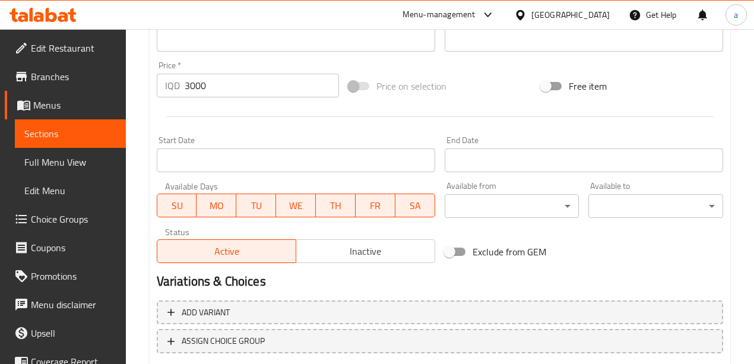
scroll to position [629, 0]
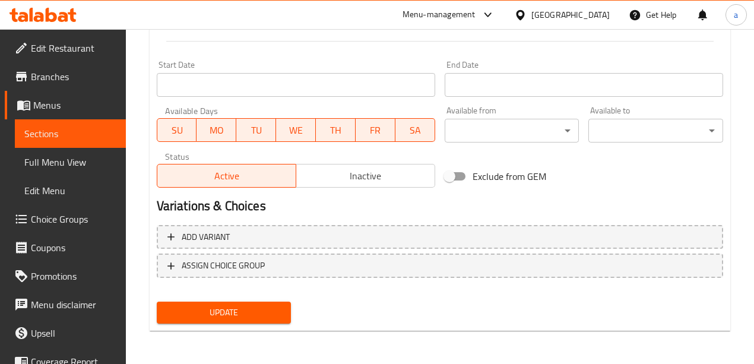
type textarea "قاپی مووحەلەبی سوڵتاج پێشکەش دەکرێ بۆ 1 کەس"
click at [264, 309] on span "Update" at bounding box center [224, 312] width 116 height 15
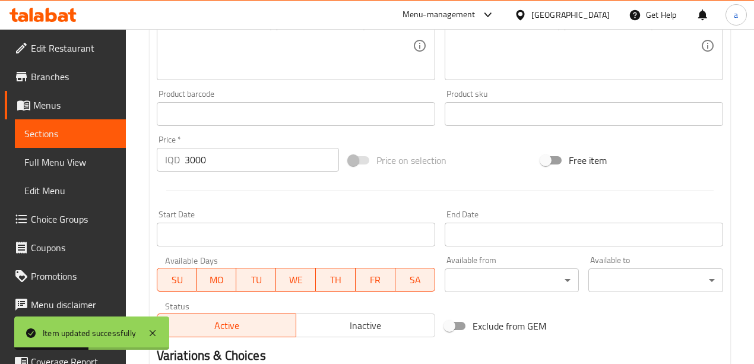
scroll to position [365, 0]
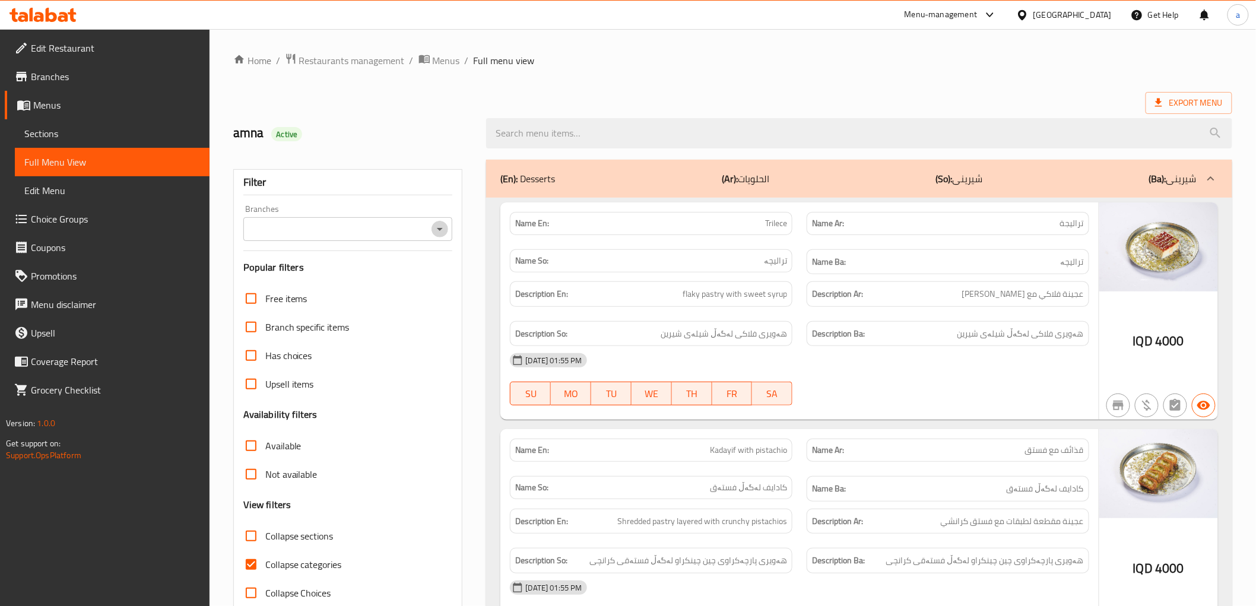
click at [441, 233] on icon "Open" at bounding box center [440, 229] width 14 height 14
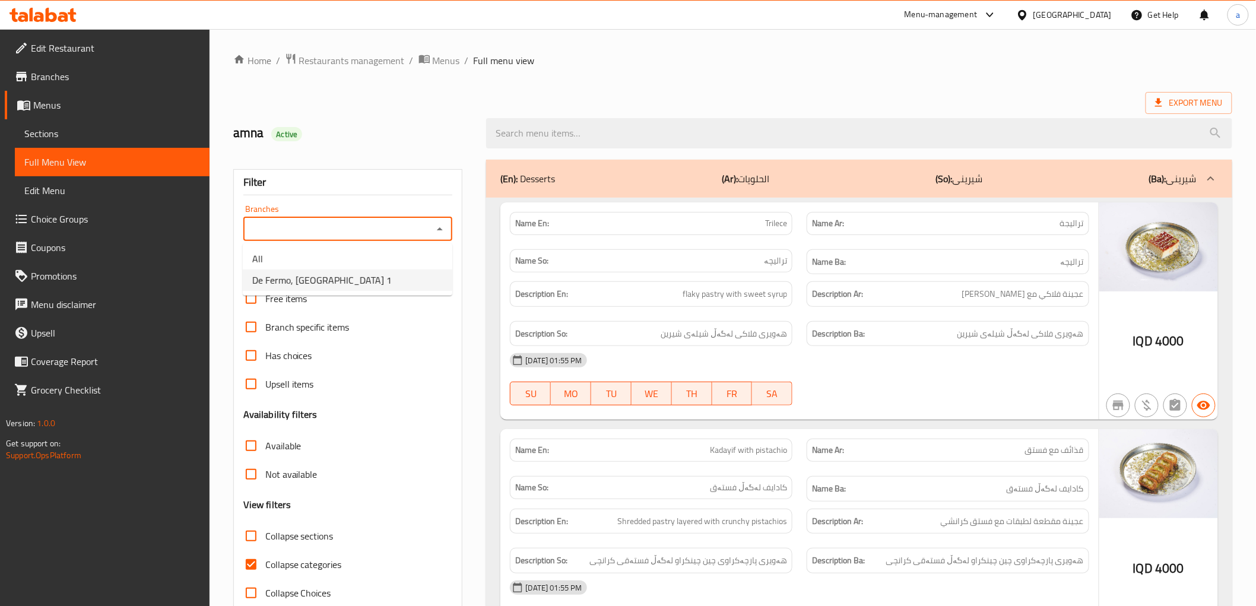
click at [420, 276] on li "De Fermo, [GEOGRAPHIC_DATA] 1" at bounding box center [348, 280] width 210 height 21
type input "De Fermo, [GEOGRAPHIC_DATA] 1"
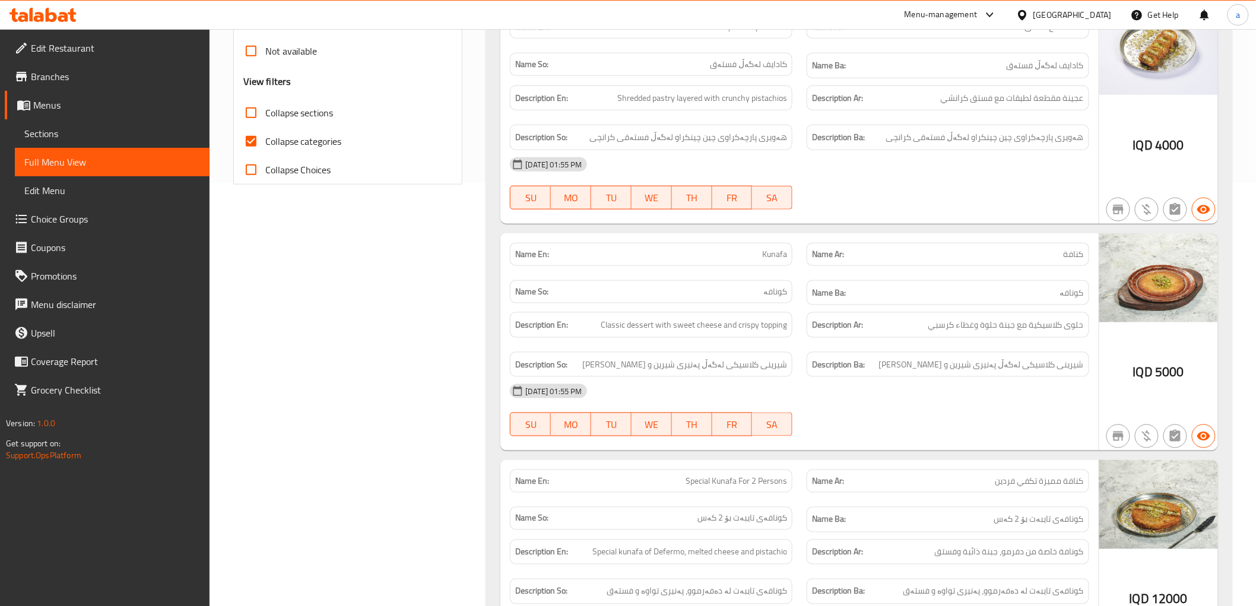
scroll to position [440, 0]
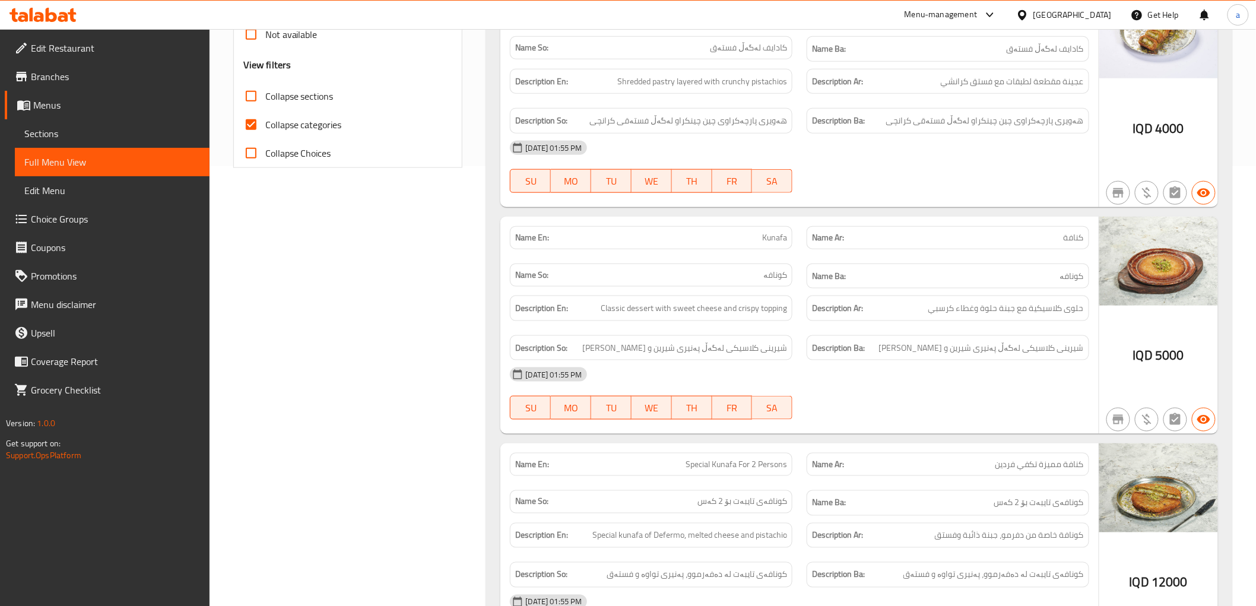
click at [259, 116] on input "Collapse categories" at bounding box center [251, 124] width 29 height 29
checkbox input "false"
click at [254, 103] on input "Collapse sections" at bounding box center [251, 96] width 29 height 29
checkbox input "true"
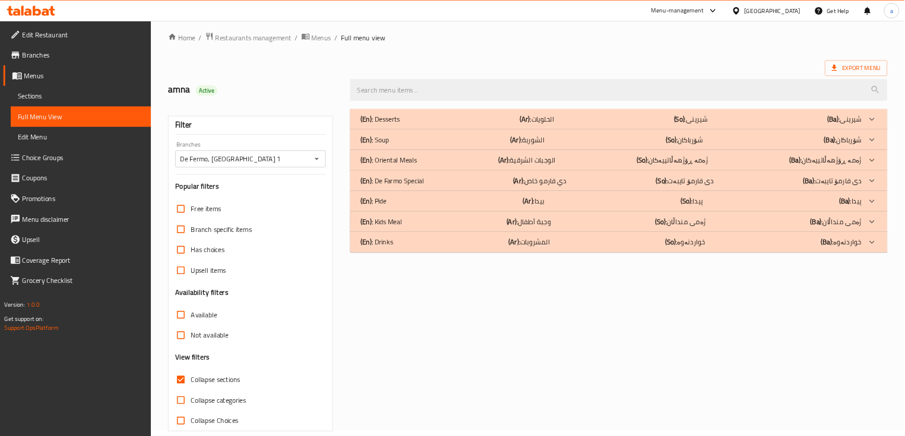
scroll to position [0, 0]
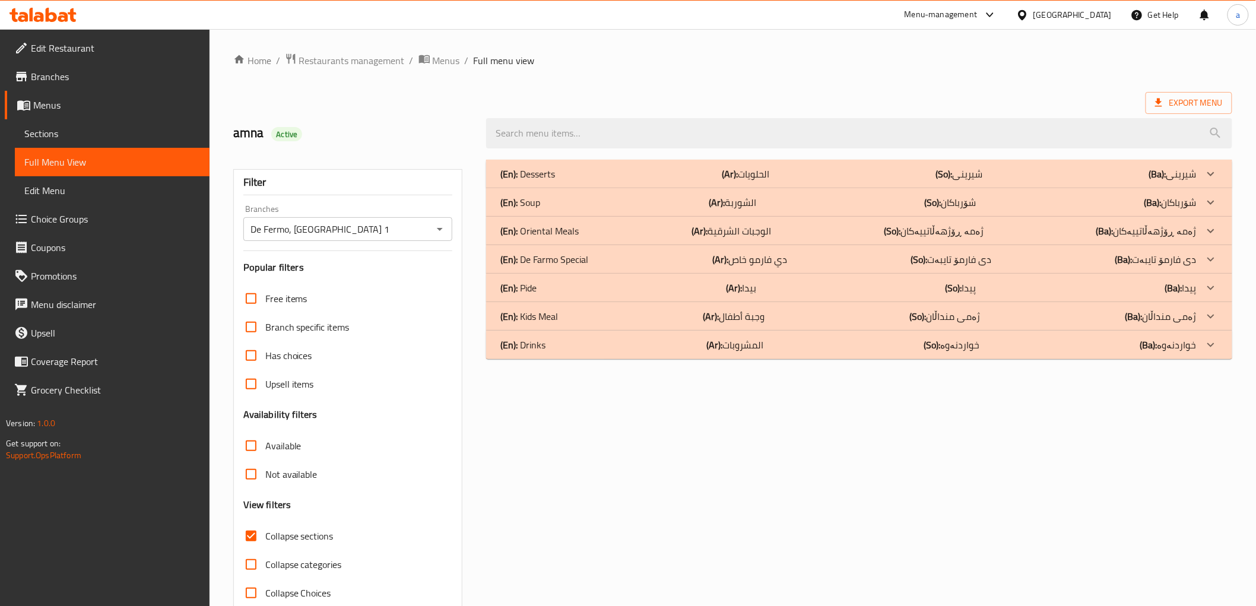
click at [569, 170] on div "(En): Desserts (Ar): الحلويات (So): شیرینی (Ba): شیرینی" at bounding box center [849, 174] width 696 height 14
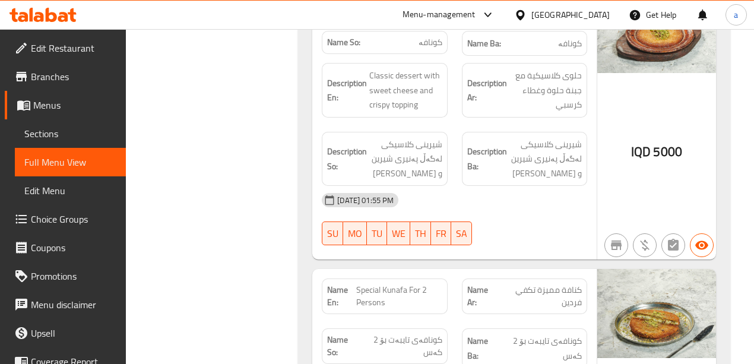
scroll to position [739, 0]
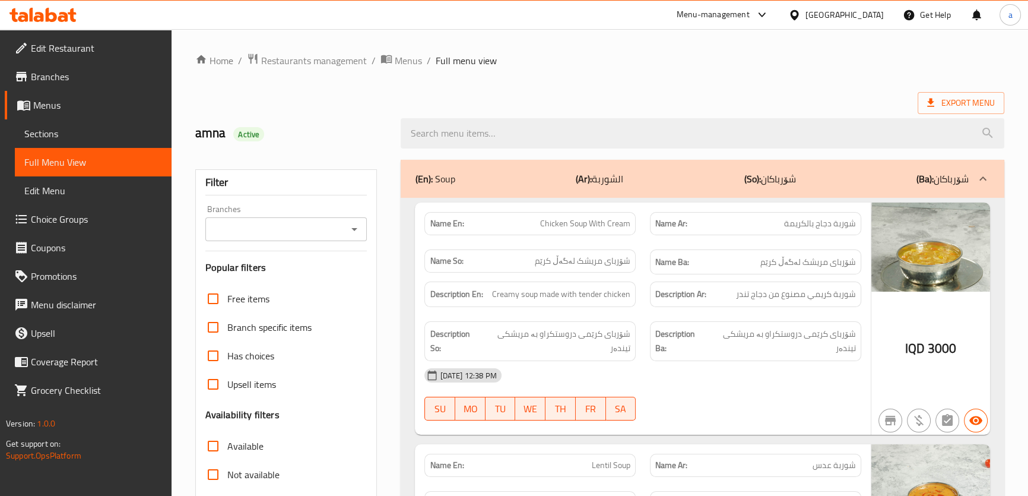
click at [347, 229] on div "Branches" at bounding box center [286, 229] width 162 height 24
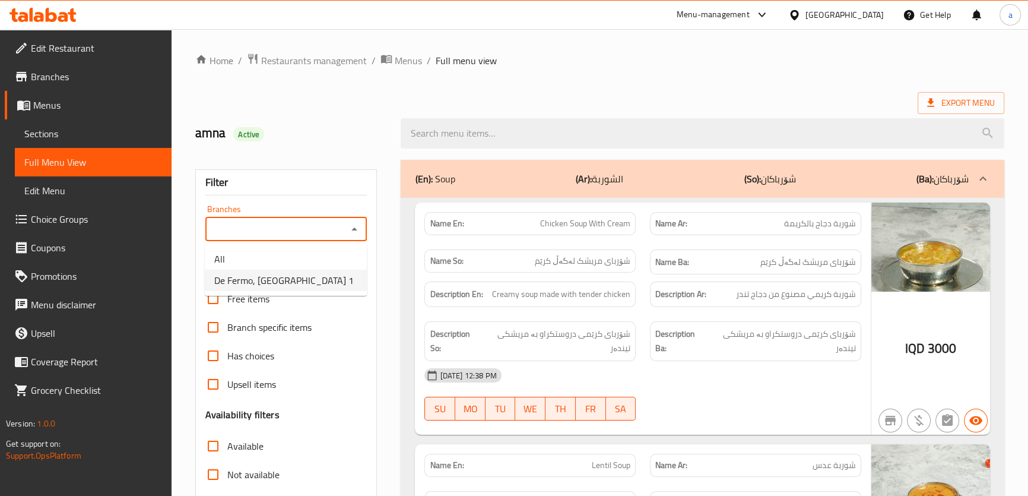
click at [330, 273] on li "De Fermo, [GEOGRAPHIC_DATA] 1" at bounding box center [286, 280] width 162 height 21
type input "De Fermo, [GEOGRAPHIC_DATA] 1"
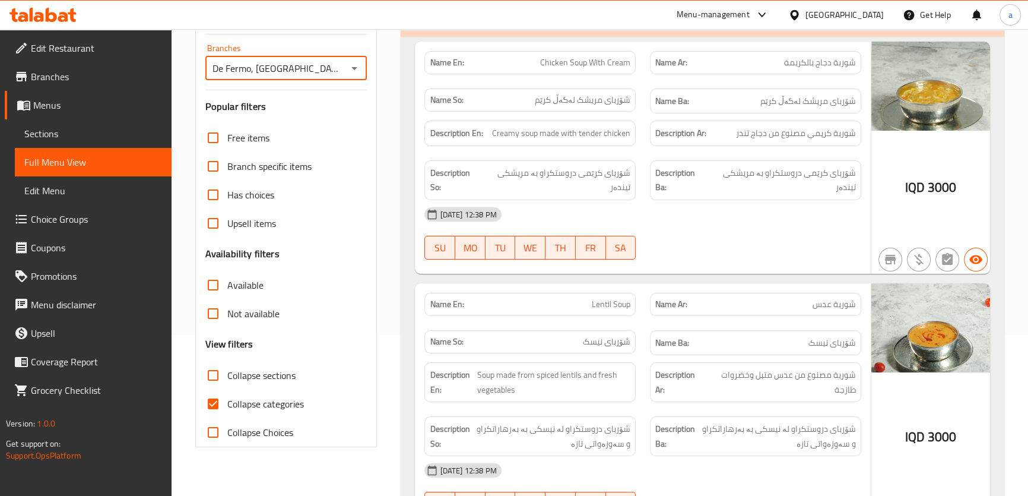
scroll to position [270, 0]
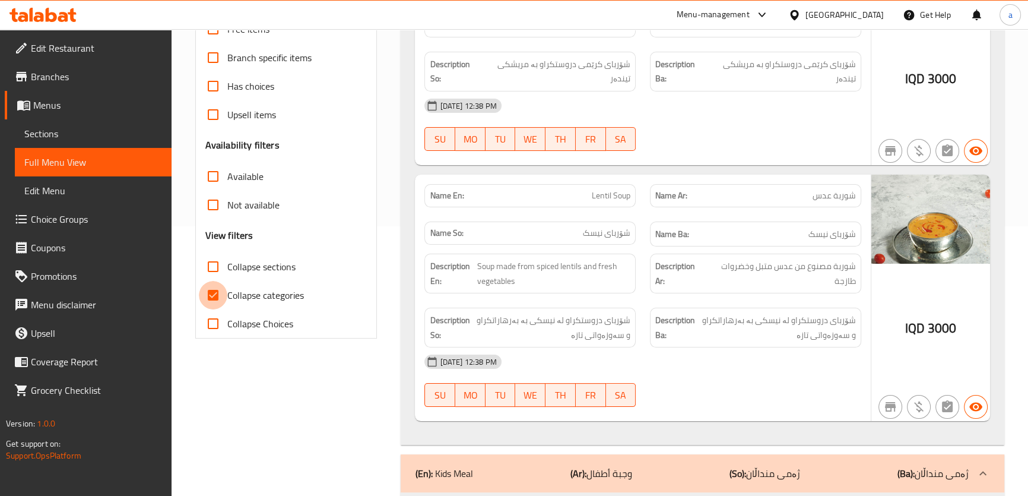
click at [220, 300] on input "Collapse categories" at bounding box center [213, 295] width 29 height 29
checkbox input "false"
click at [222, 267] on input "Collapse sections" at bounding box center [213, 266] width 29 height 29
checkbox input "true"
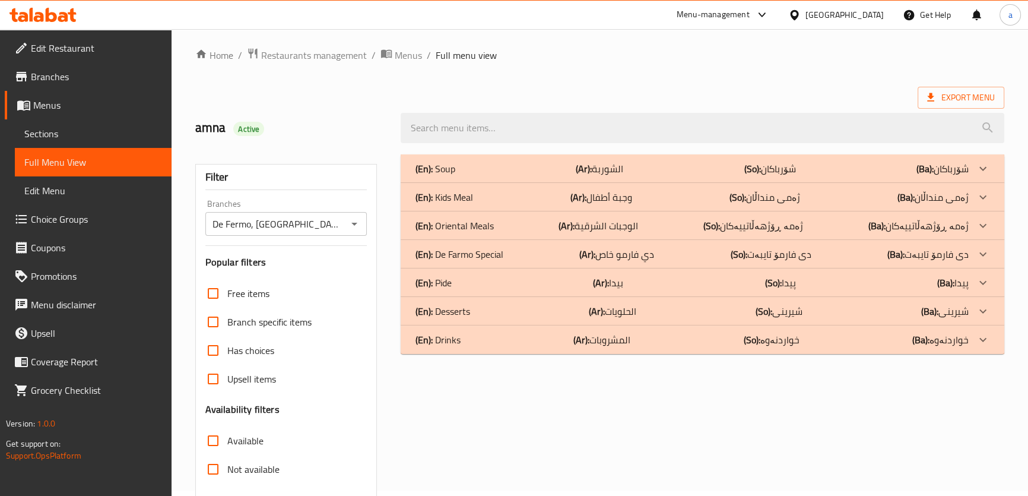
scroll to position [0, 0]
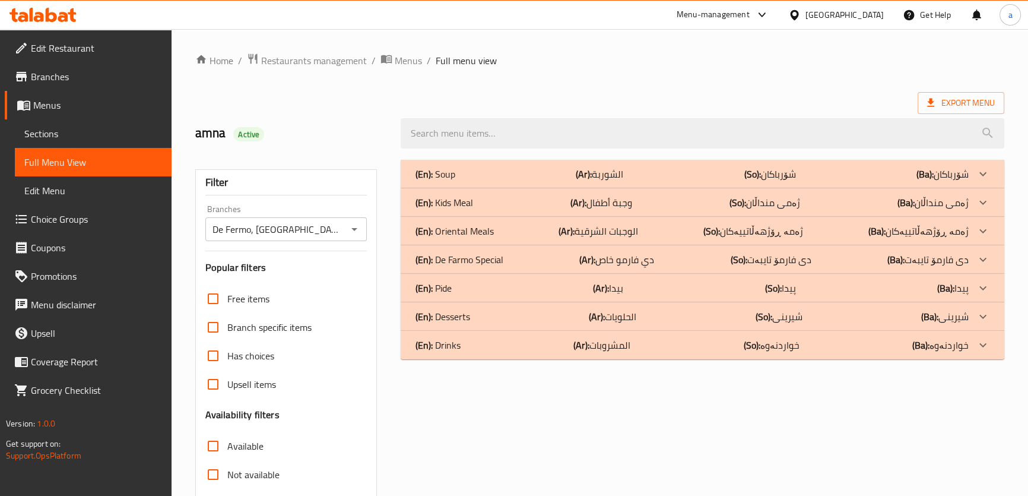
click at [961, 181] on p "(Ba): شیرینی" at bounding box center [943, 174] width 52 height 14
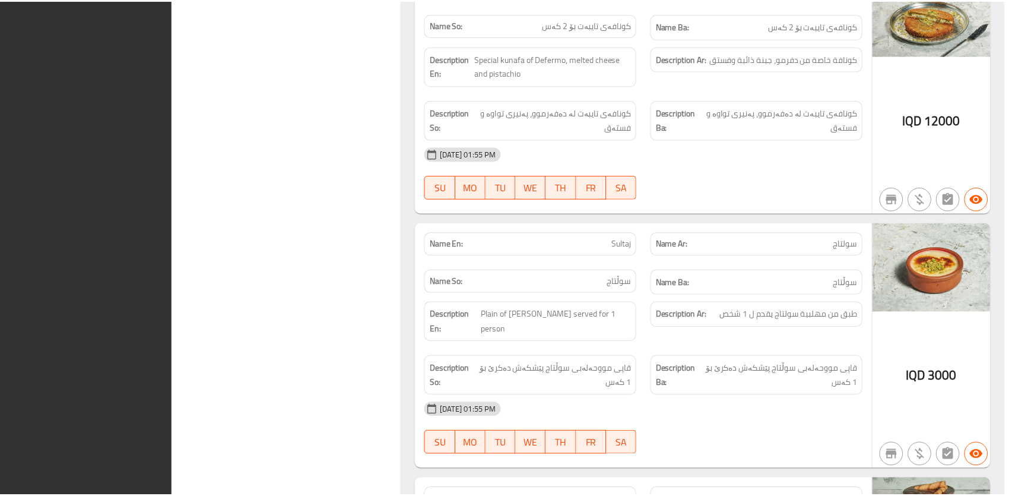
scroll to position [1425, 0]
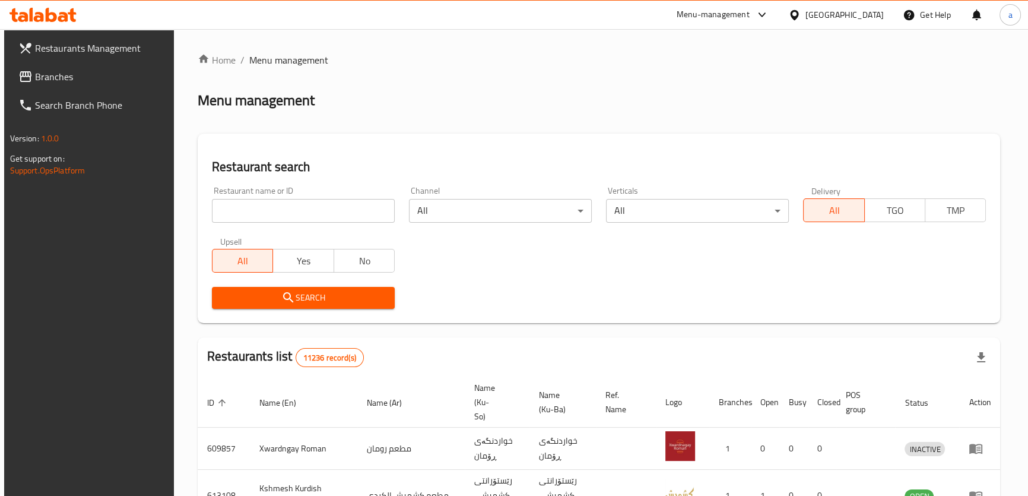
click at [83, 72] on span "Branches" at bounding box center [100, 76] width 131 height 14
